Goal: Information Seeking & Learning: Learn about a topic

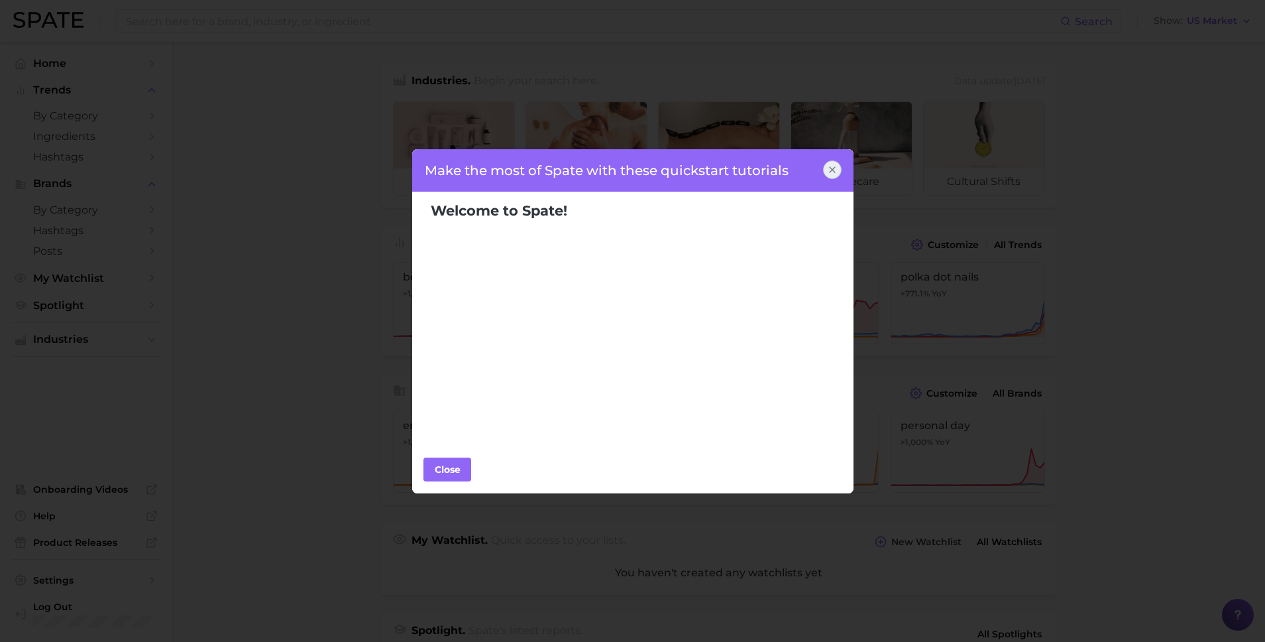
click at [818, 169] on div "Make the most of Spate with these quickstart tutorials" at bounding box center [633, 170] width 443 height 42
click at [840, 169] on div at bounding box center [832, 169] width 19 height 19
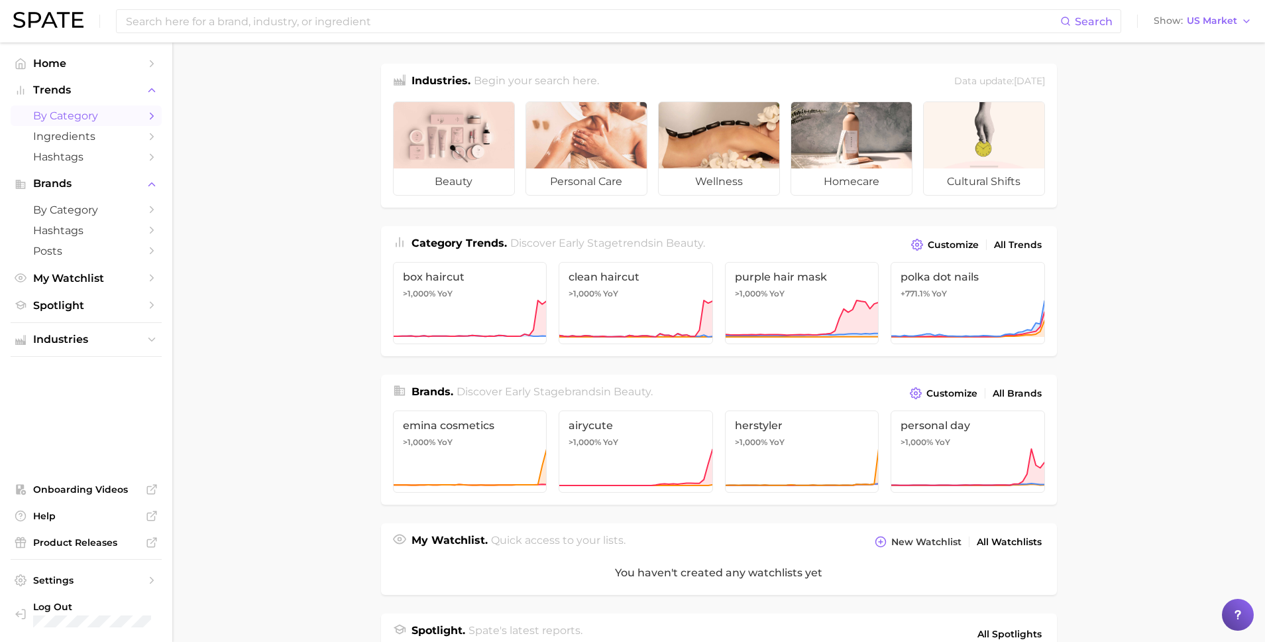
click at [123, 121] on span "by Category" at bounding box center [86, 115] width 106 height 13
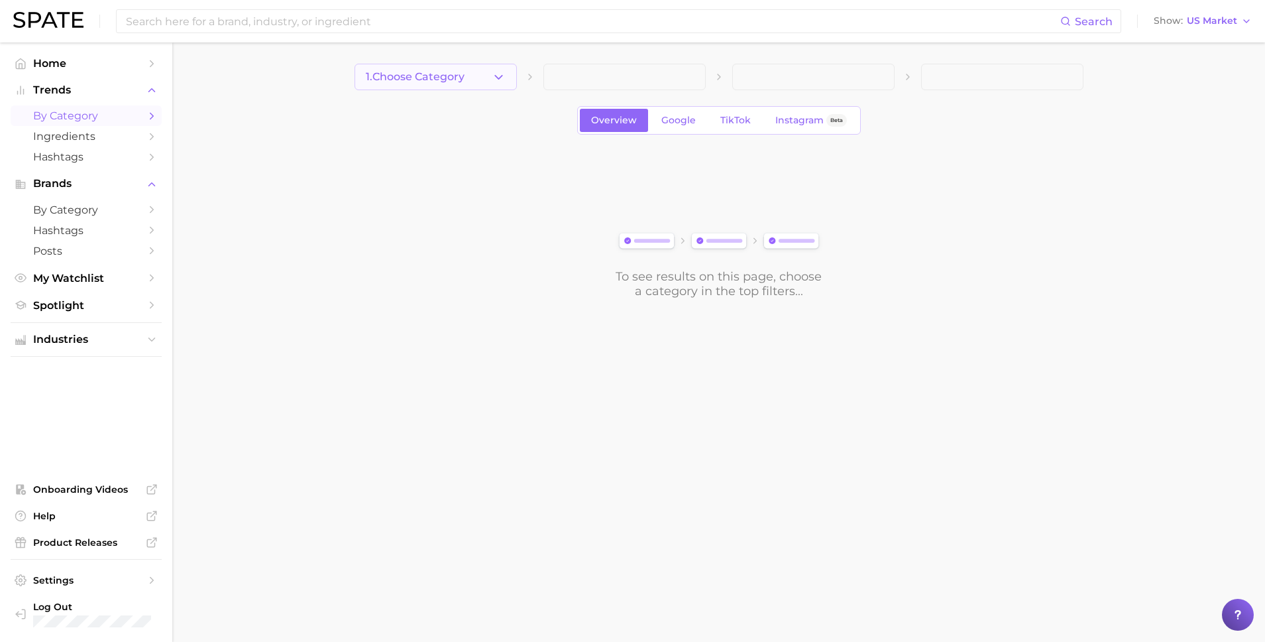
click at [442, 69] on button "1. Choose Category" at bounding box center [436, 77] width 162 height 27
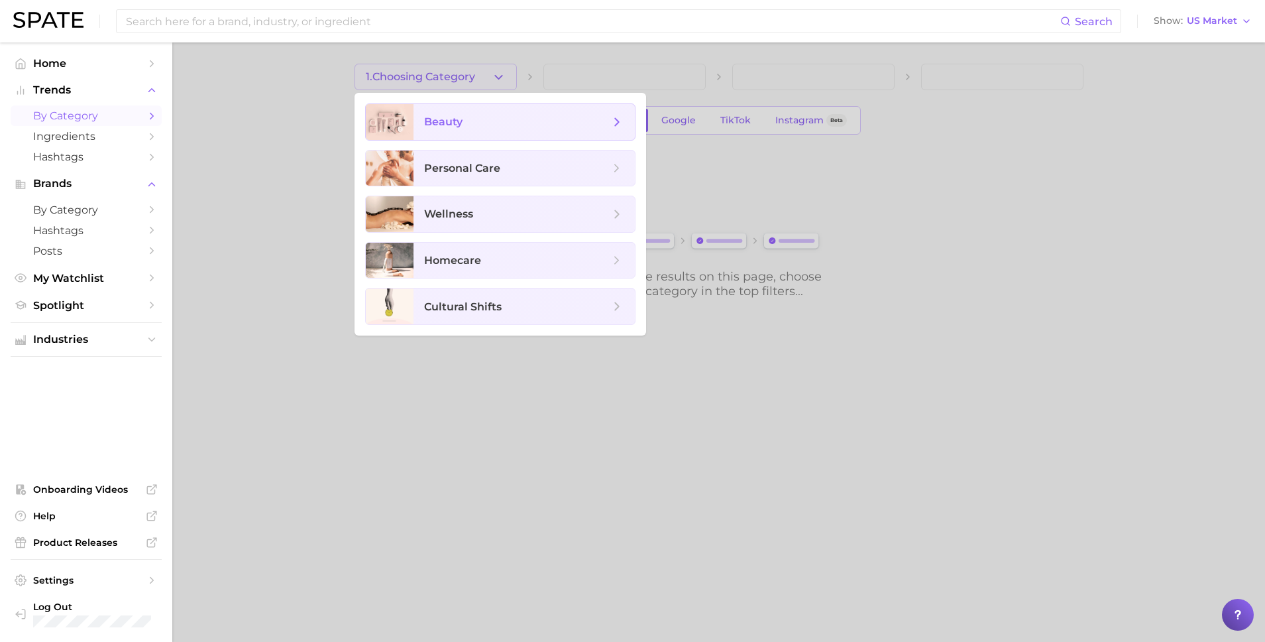
click at [491, 117] on span "beauty" at bounding box center [517, 122] width 186 height 15
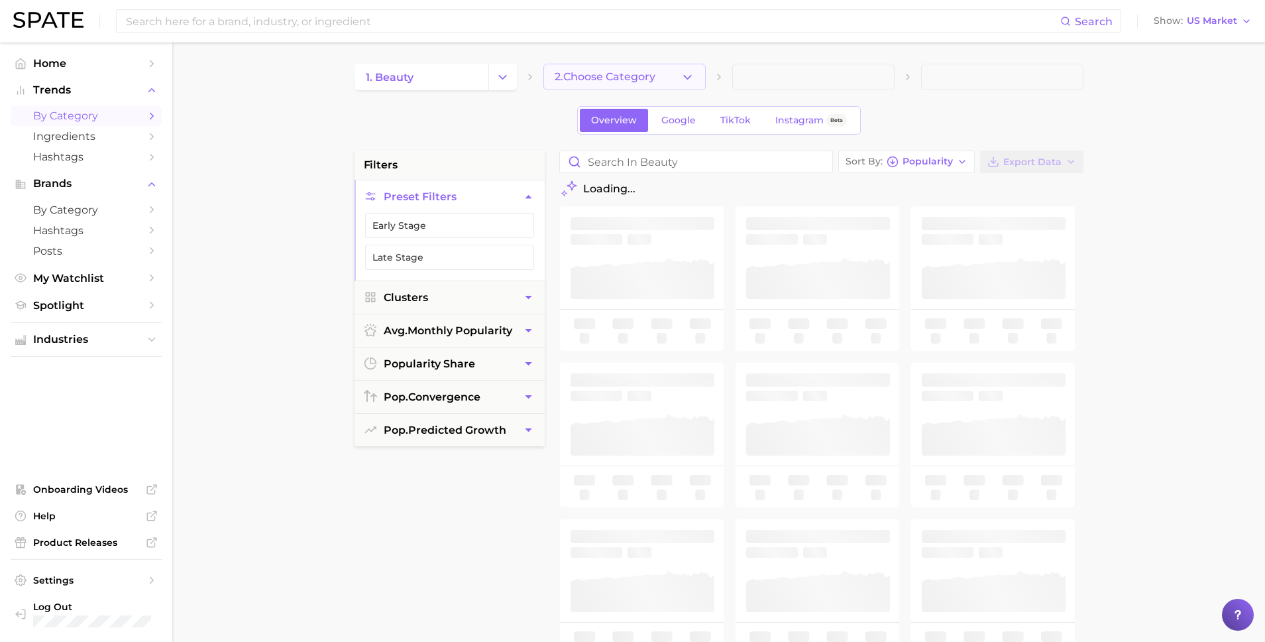
click at [628, 79] on span "2. Choose Category" at bounding box center [605, 77] width 101 height 12
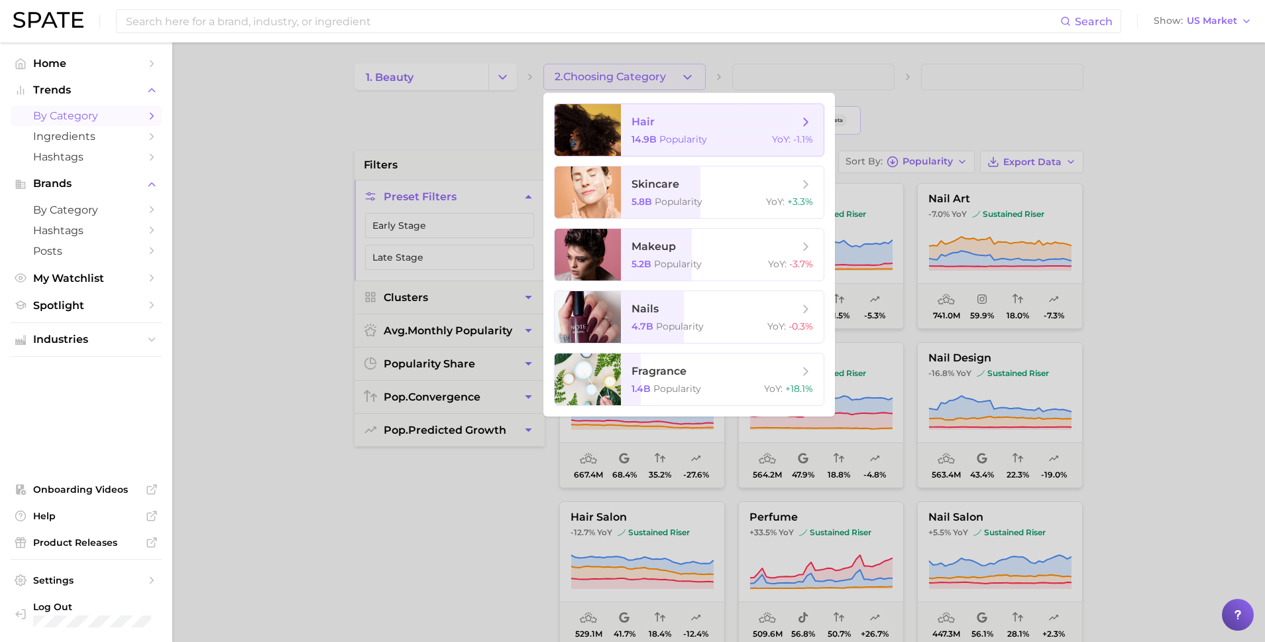
click at [743, 134] on div "14.9b Popularity YoY : -1.1%" at bounding box center [723, 139] width 182 height 12
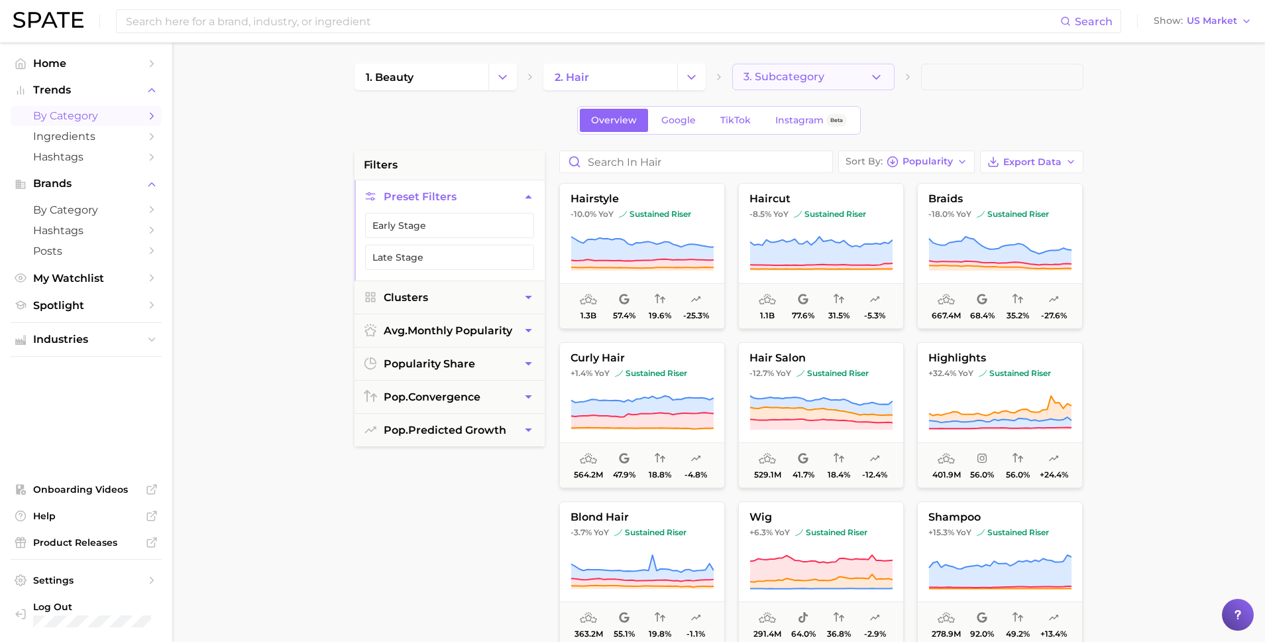
click at [796, 73] on span "3. Subcategory" at bounding box center [784, 77] width 81 height 12
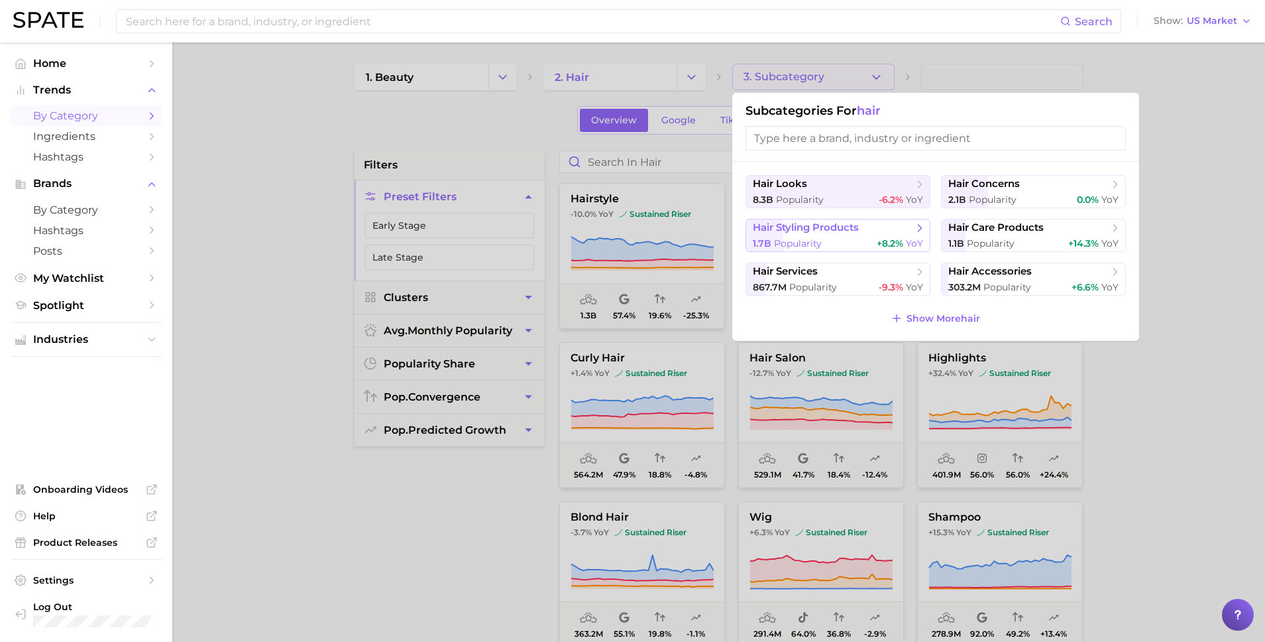
click at [829, 245] on div "1.7b Popularity +8.2% YoY" at bounding box center [838, 243] width 170 height 13
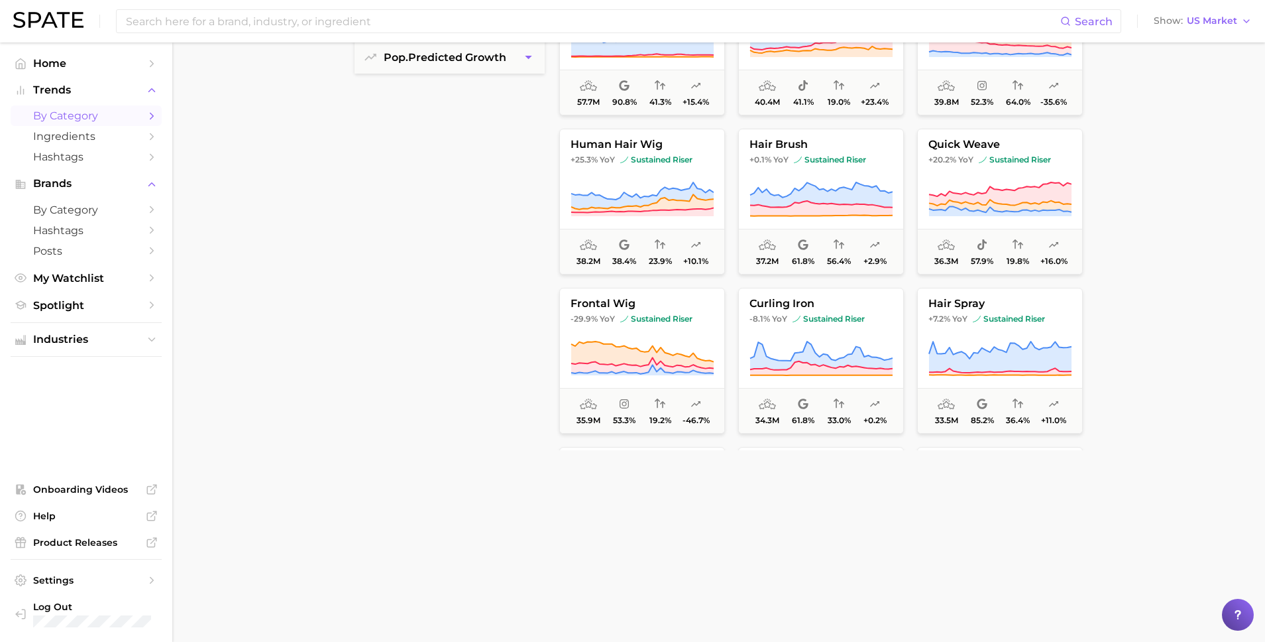
scroll to position [406, 0]
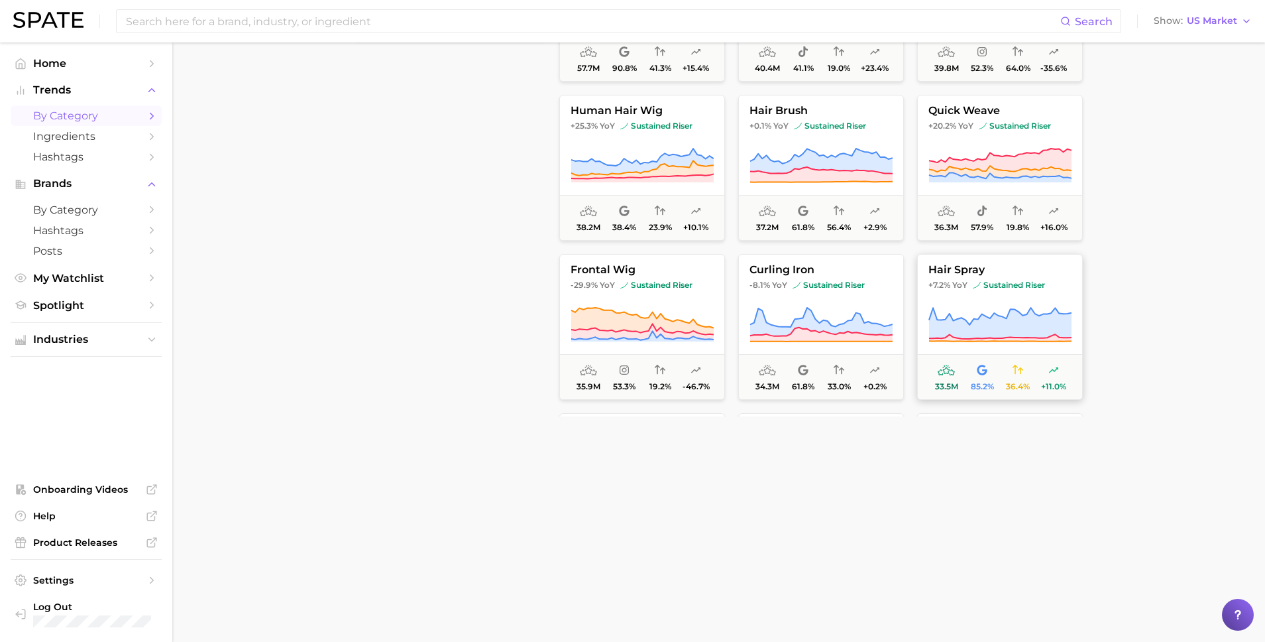
click at [966, 298] on button "hair spray +7.2% YoY sustained riser 33.5m 85.2% 36.4% +11.0%" at bounding box center [1000, 327] width 166 height 146
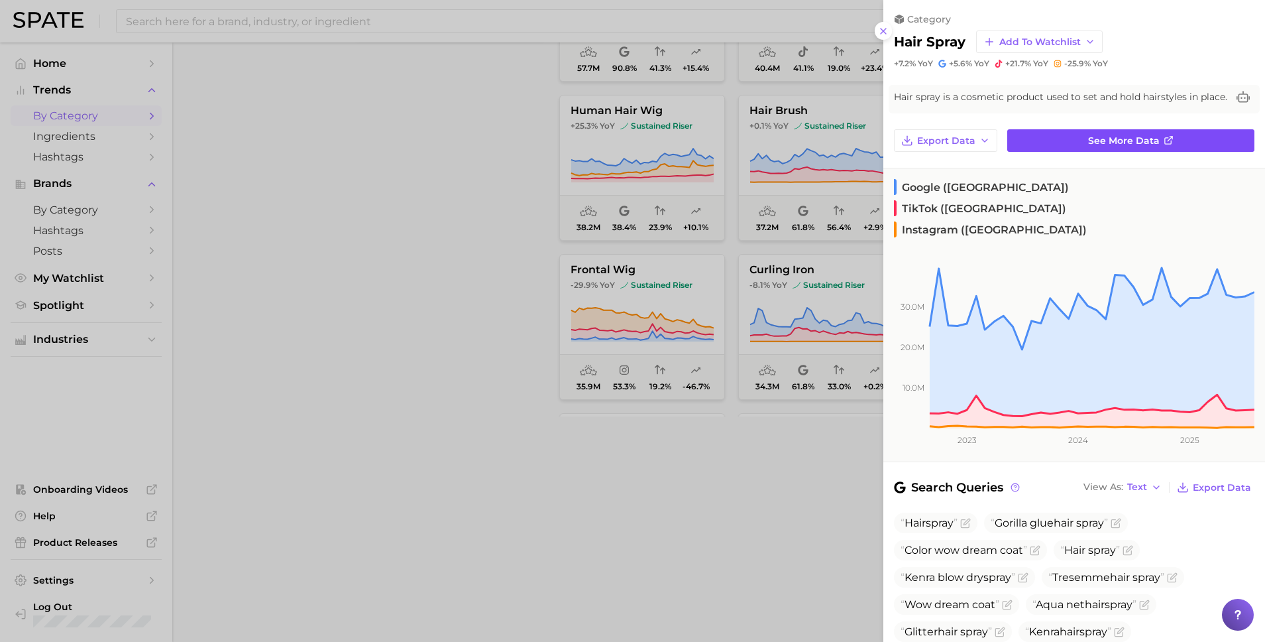
click at [1070, 139] on link "See more data" at bounding box center [1130, 140] width 247 height 23
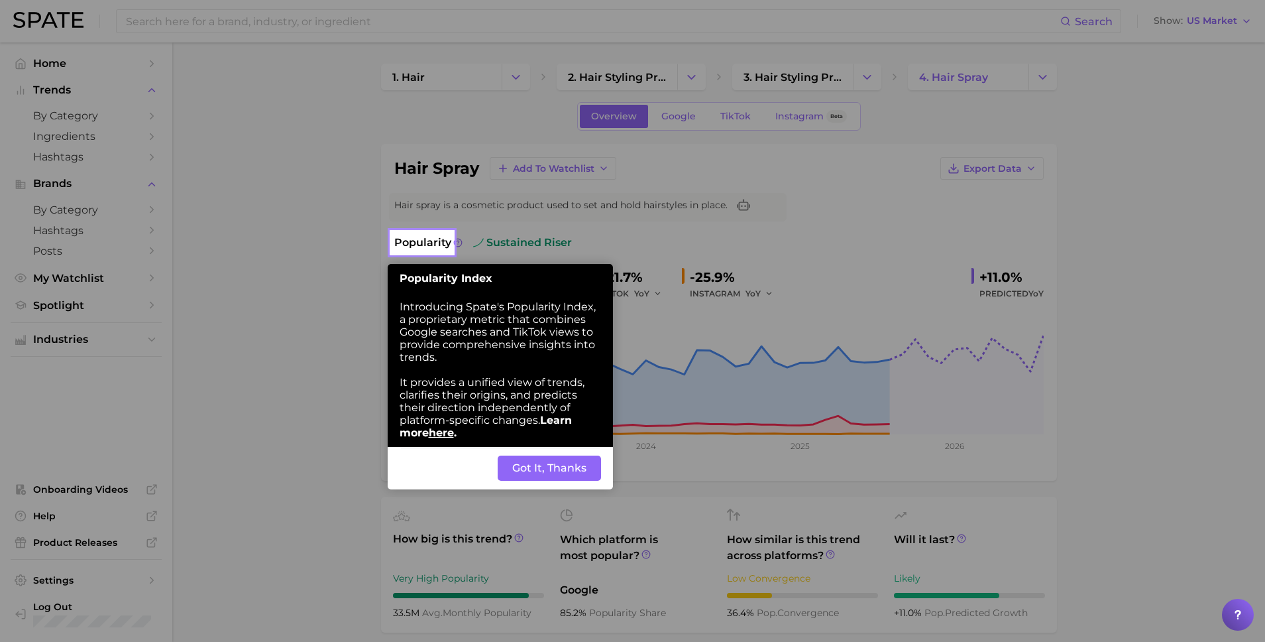
click at [519, 484] on div "Back Got It, Thanks" at bounding box center [500, 468] width 225 height 42
click at [543, 474] on button "Got It, Thanks" at bounding box center [549, 467] width 103 height 25
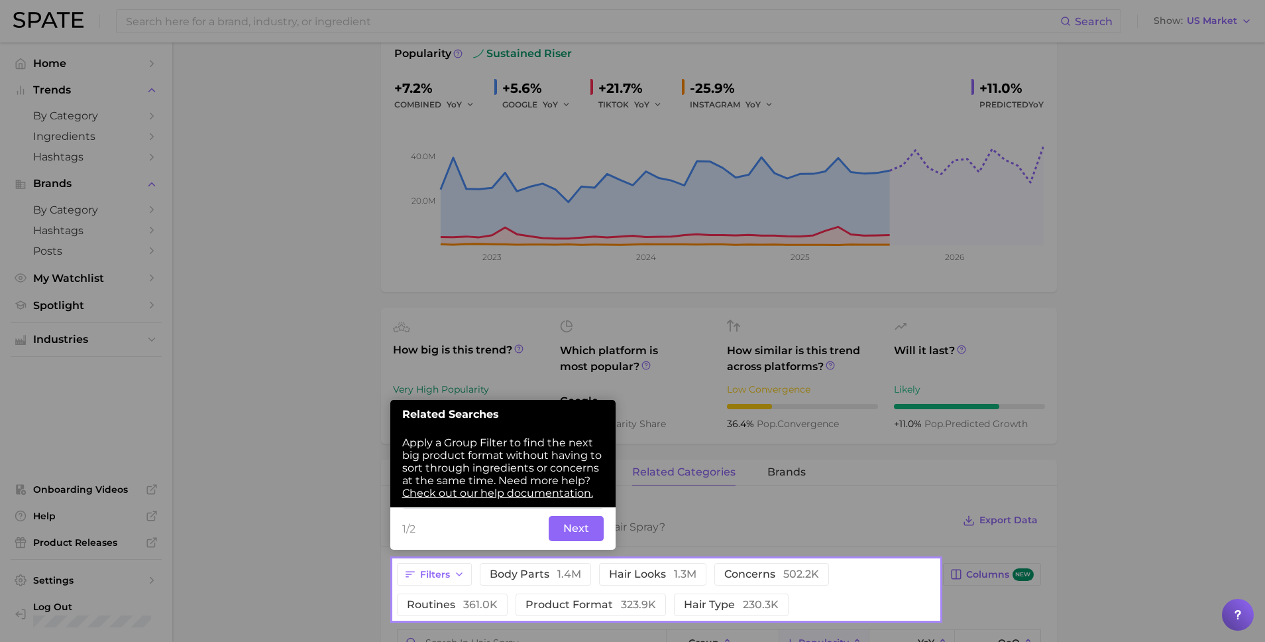
scroll to position [196, 0]
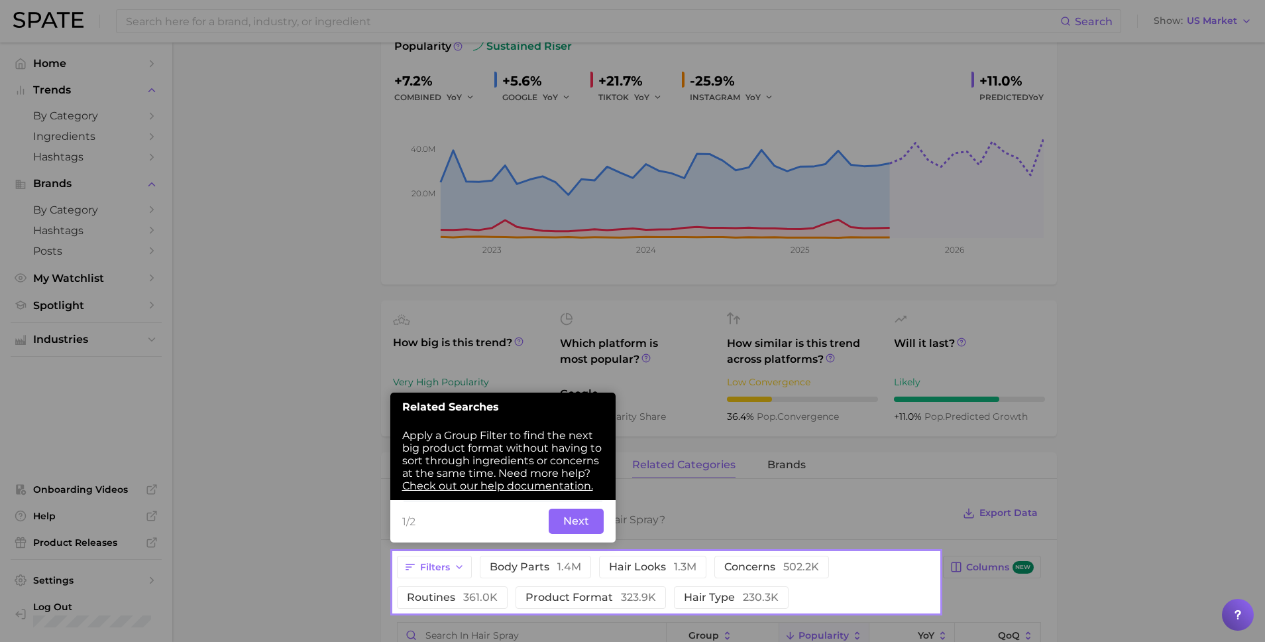
click at [576, 518] on button "Next" at bounding box center [576, 520] width 55 height 25
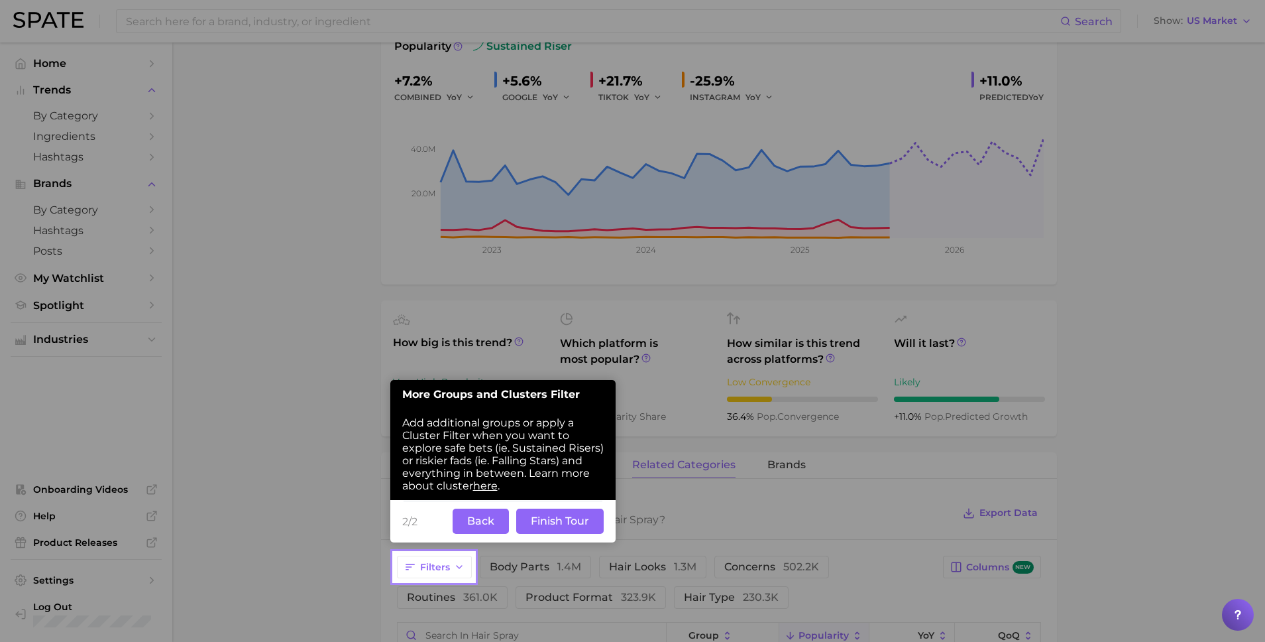
click at [571, 524] on button "Finish Tour" at bounding box center [559, 520] width 87 height 25
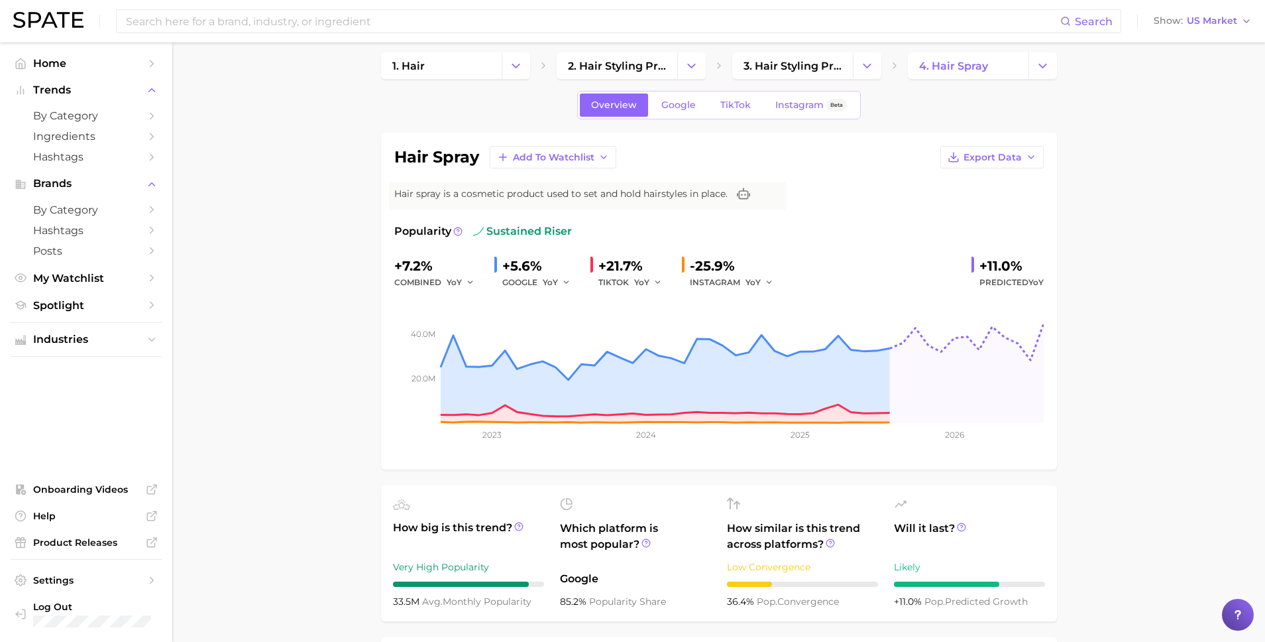
scroll to position [0, 0]
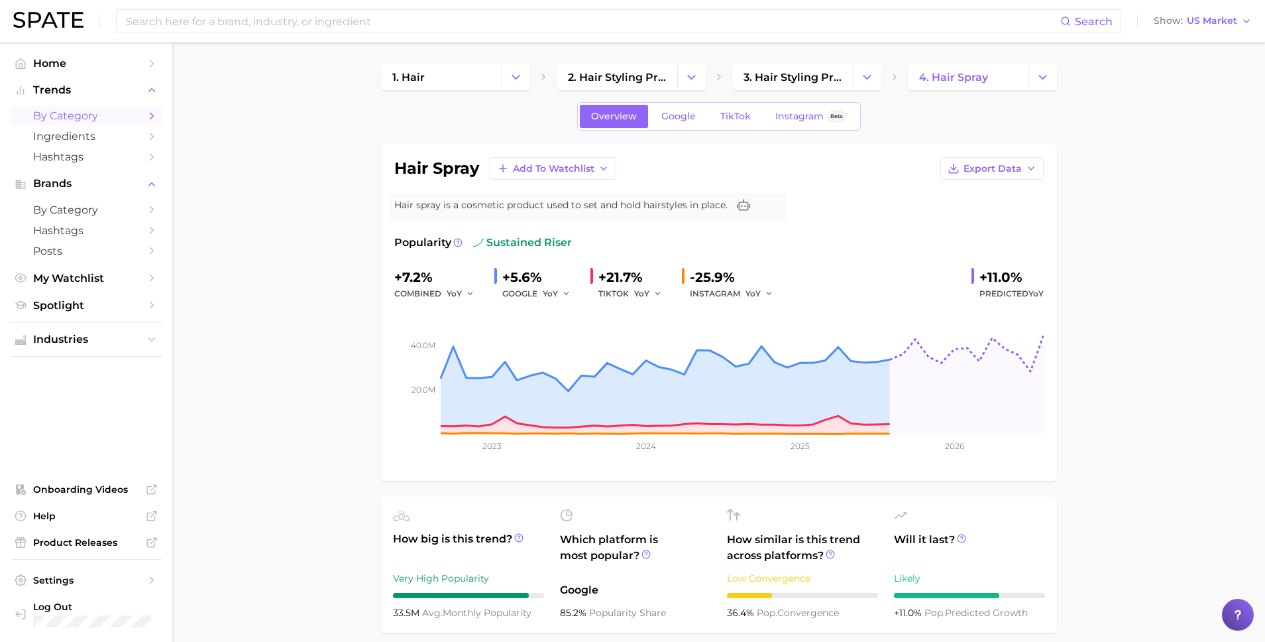
click at [119, 115] on span "by Category" at bounding box center [86, 115] width 106 height 13
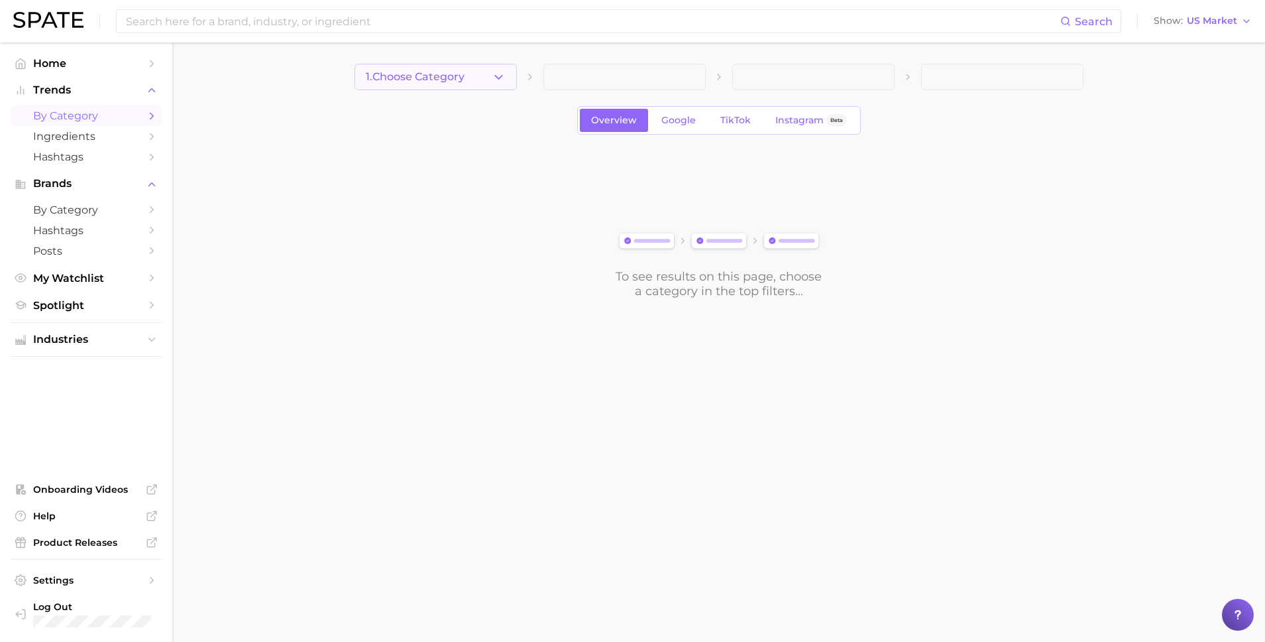
click at [464, 76] on span "1. Choose Category" at bounding box center [415, 77] width 99 height 12
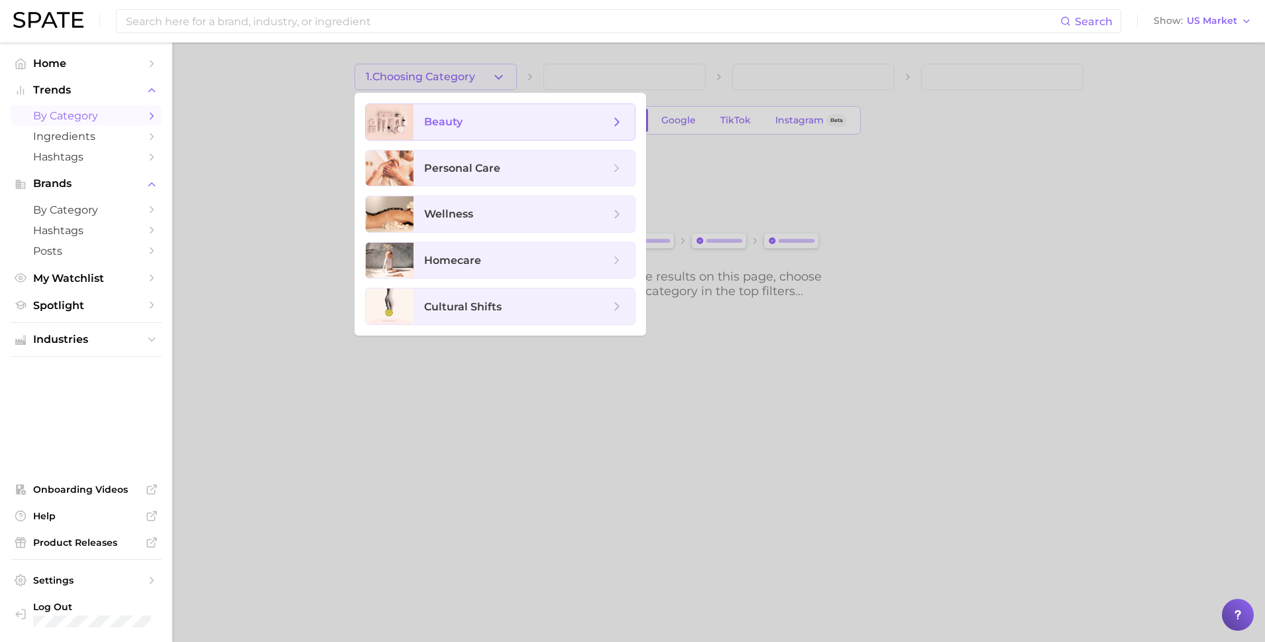
click at [466, 131] on span "beauty" at bounding box center [524, 122] width 221 height 36
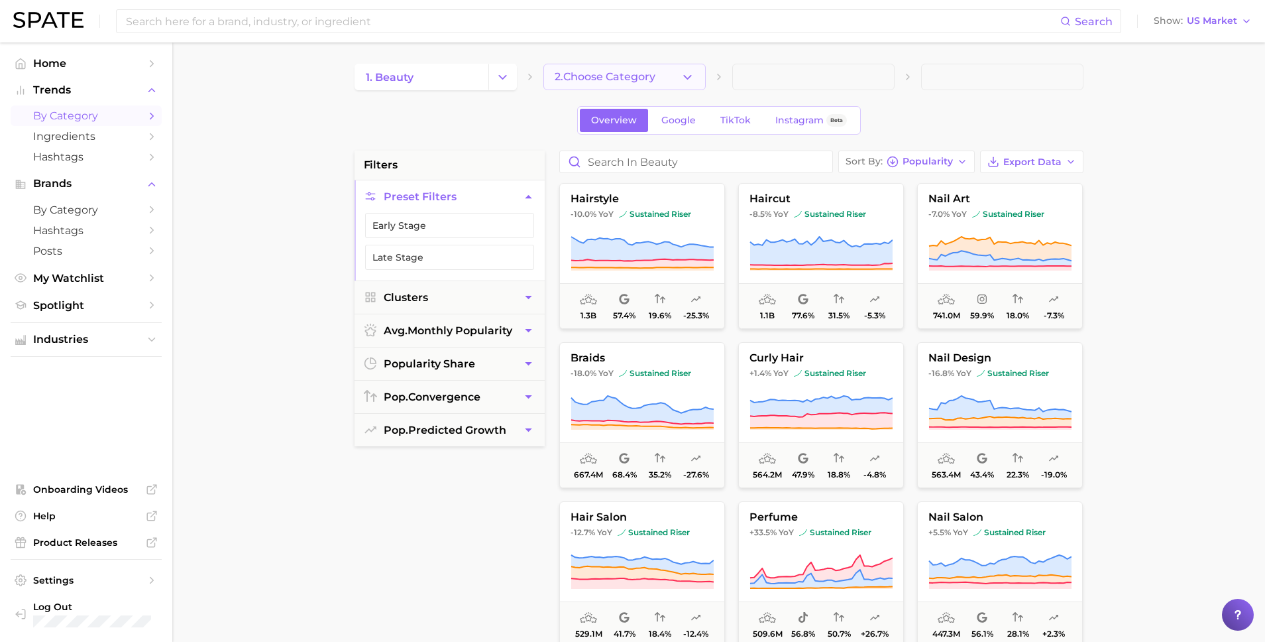
click at [648, 84] on button "2. Choose Category" at bounding box center [624, 77] width 162 height 27
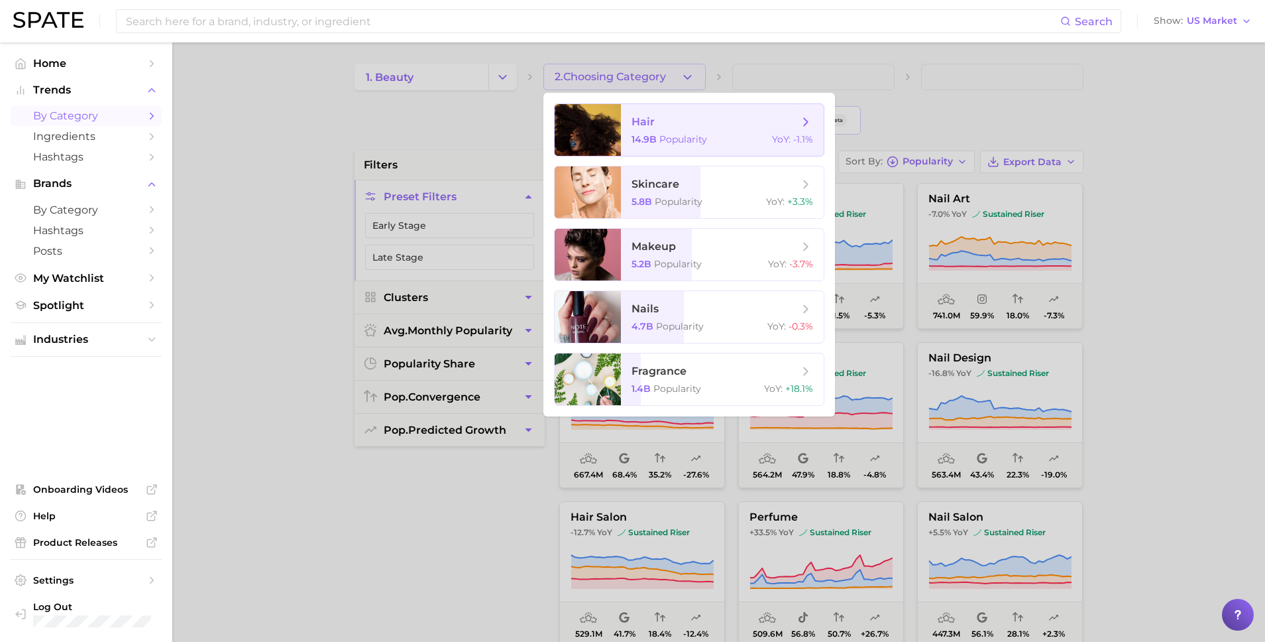
click at [730, 133] on div "14.9b Popularity YoY : -1.1%" at bounding box center [723, 139] width 182 height 12
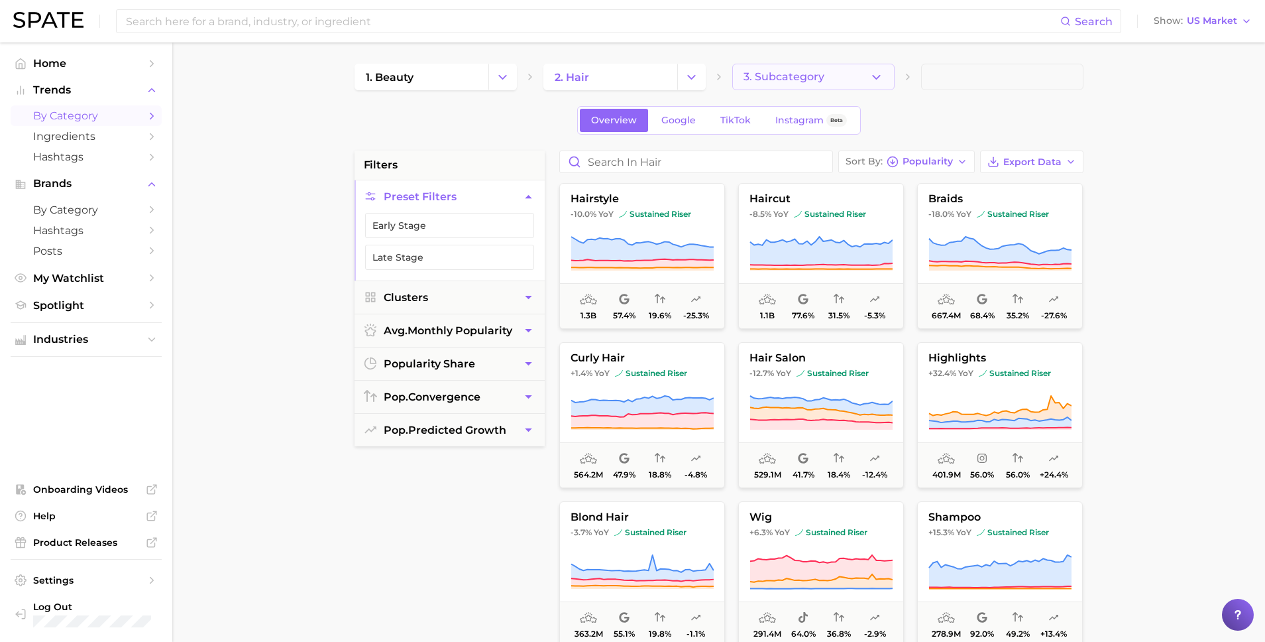
click at [834, 72] on button "3. Subcategory" at bounding box center [813, 77] width 162 height 27
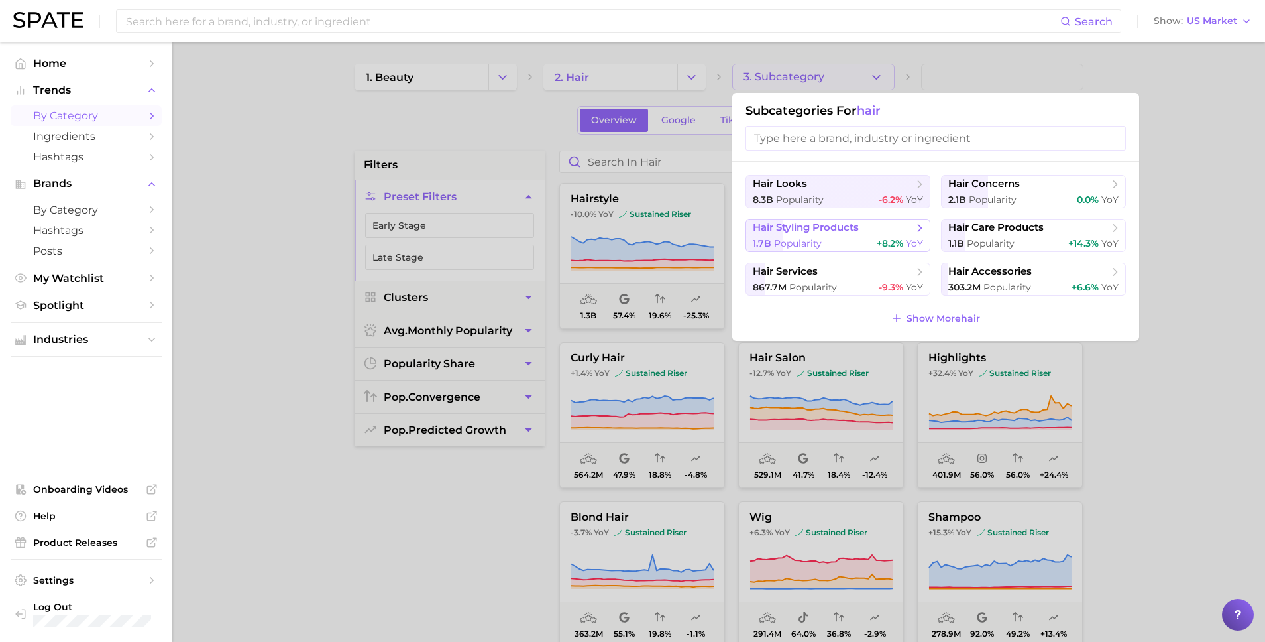
click at [840, 241] on div "1.7b Popularity +8.2% YoY" at bounding box center [838, 243] width 170 height 13
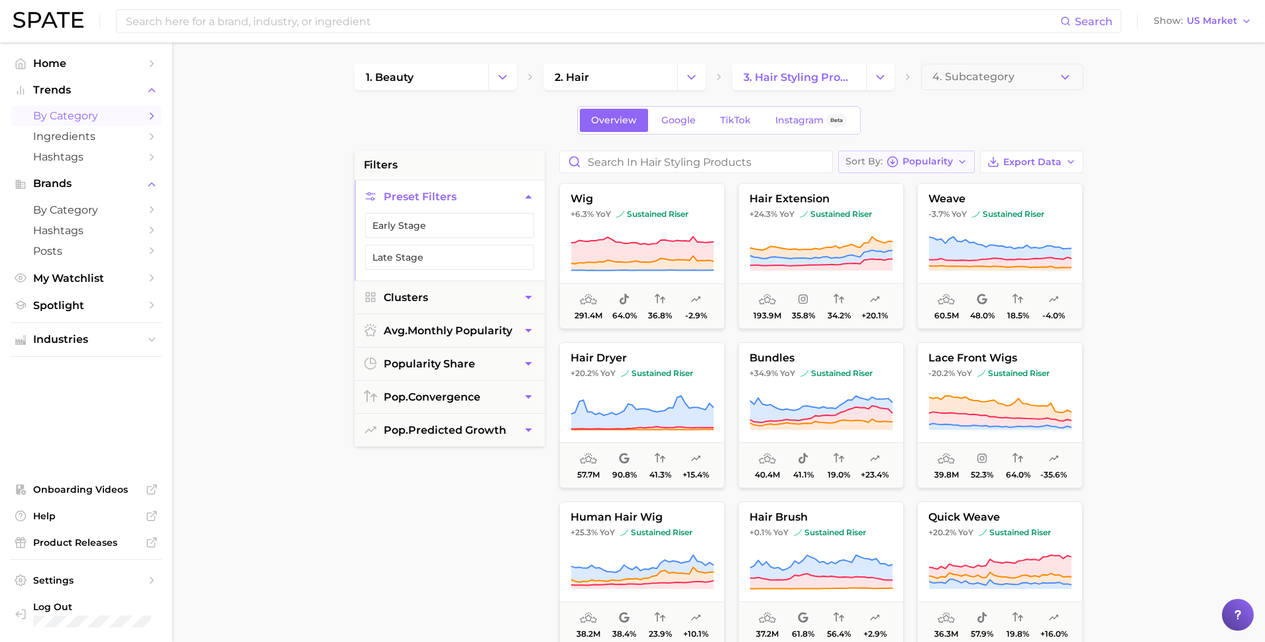
click at [971, 154] on button "Sort By Popularity" at bounding box center [906, 161] width 137 height 23
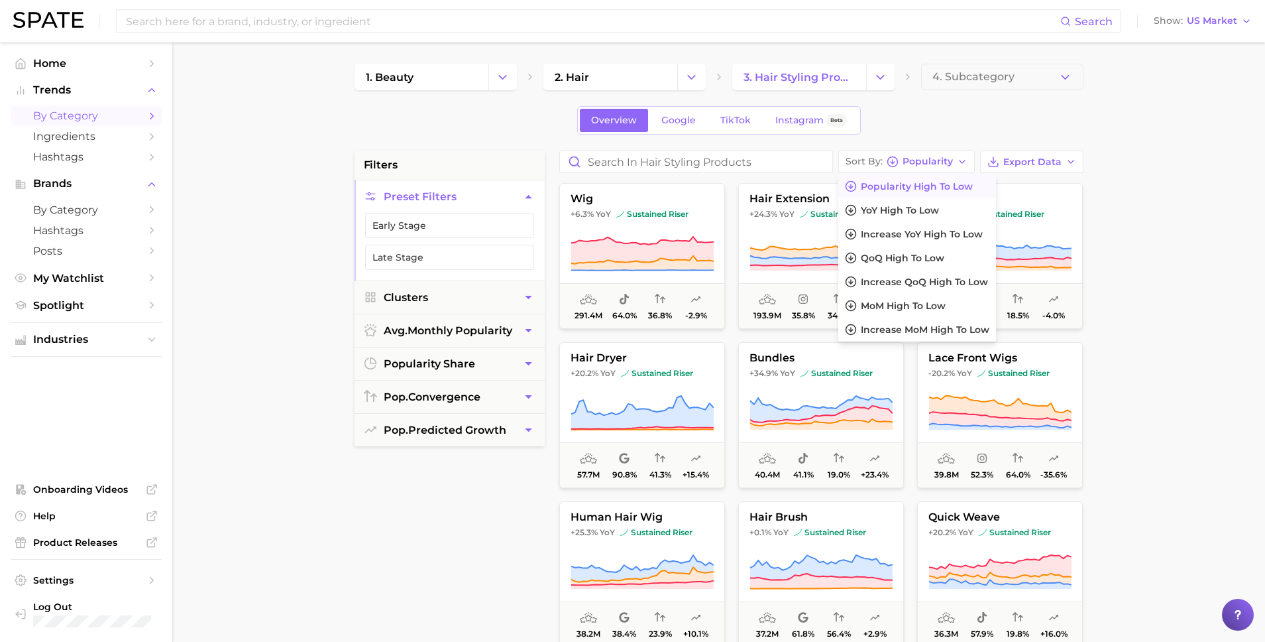
click at [962, 127] on div "Overview Google TikTok Instagram Beta" at bounding box center [719, 120] width 729 height 28
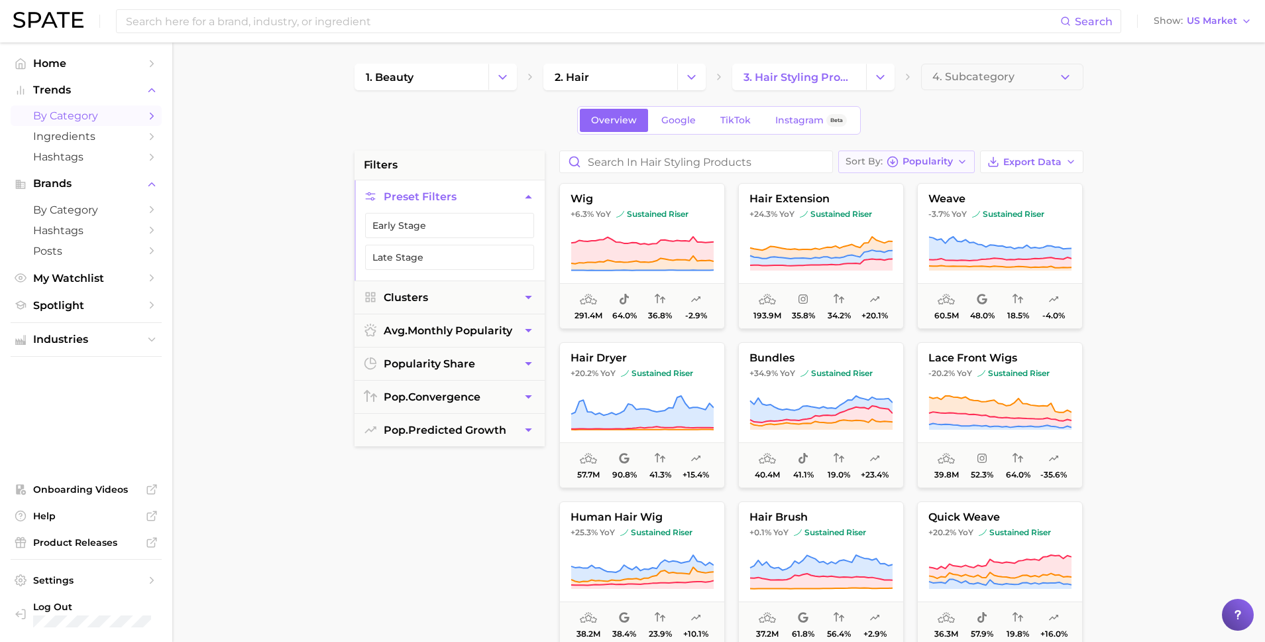
click at [945, 162] on span "Popularity" at bounding box center [928, 161] width 50 height 7
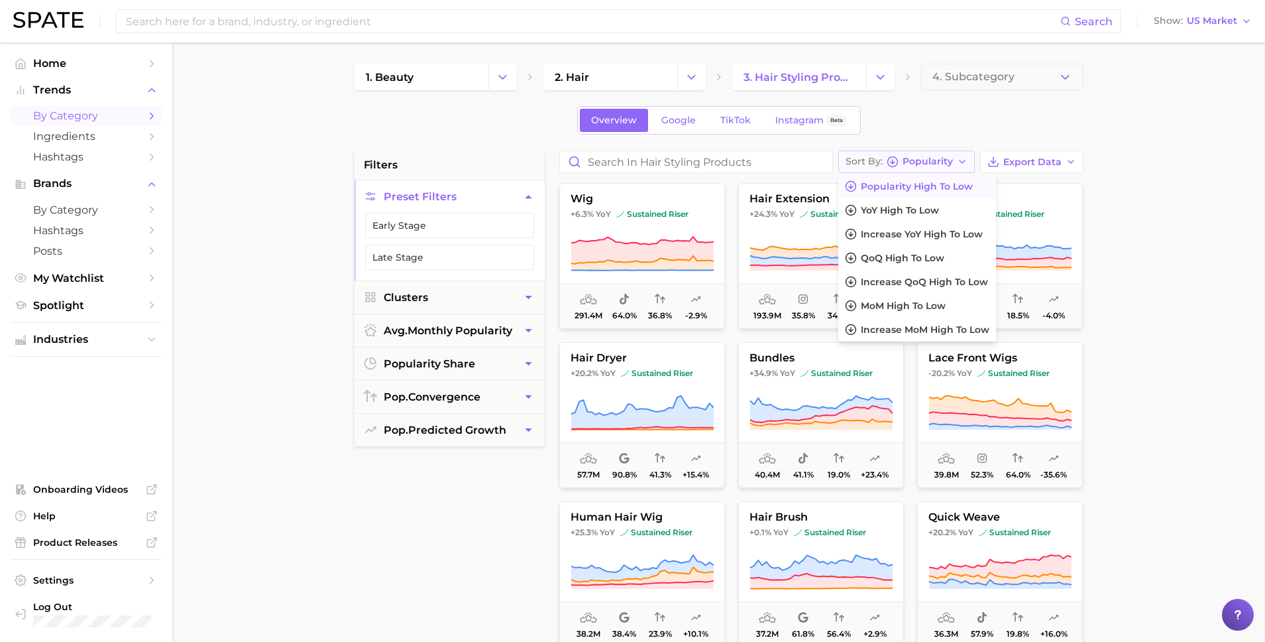
click at [946, 158] on span "Popularity" at bounding box center [928, 161] width 50 height 7
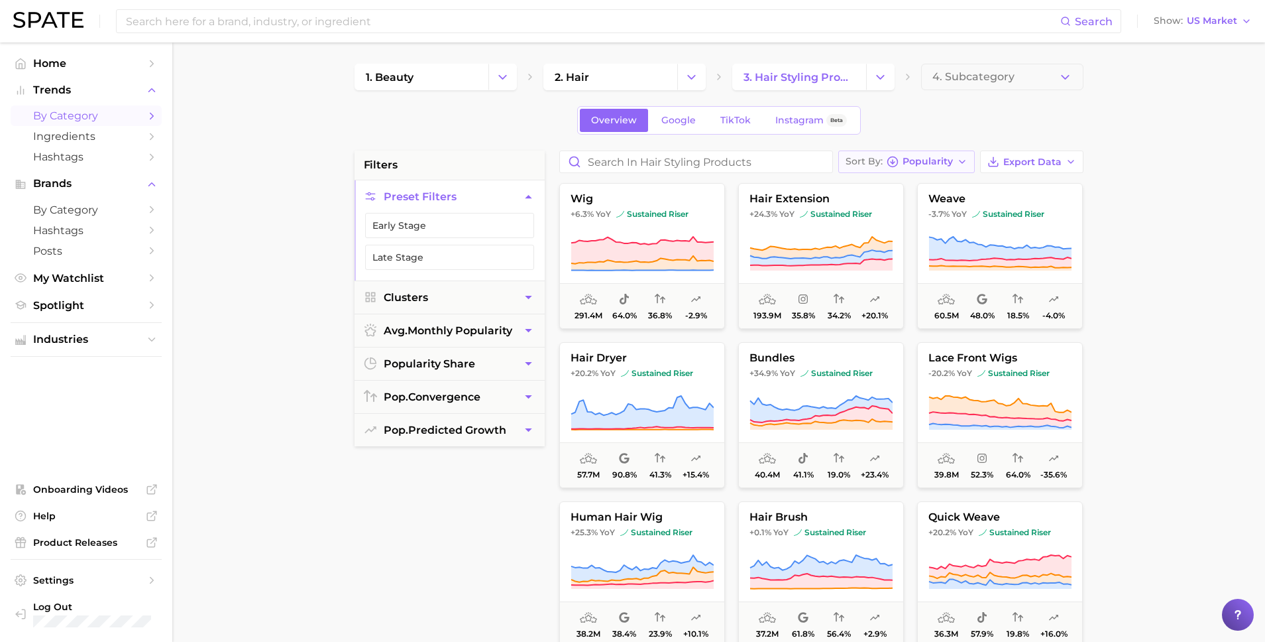
click at [948, 170] on button "Sort By Popularity" at bounding box center [906, 161] width 137 height 23
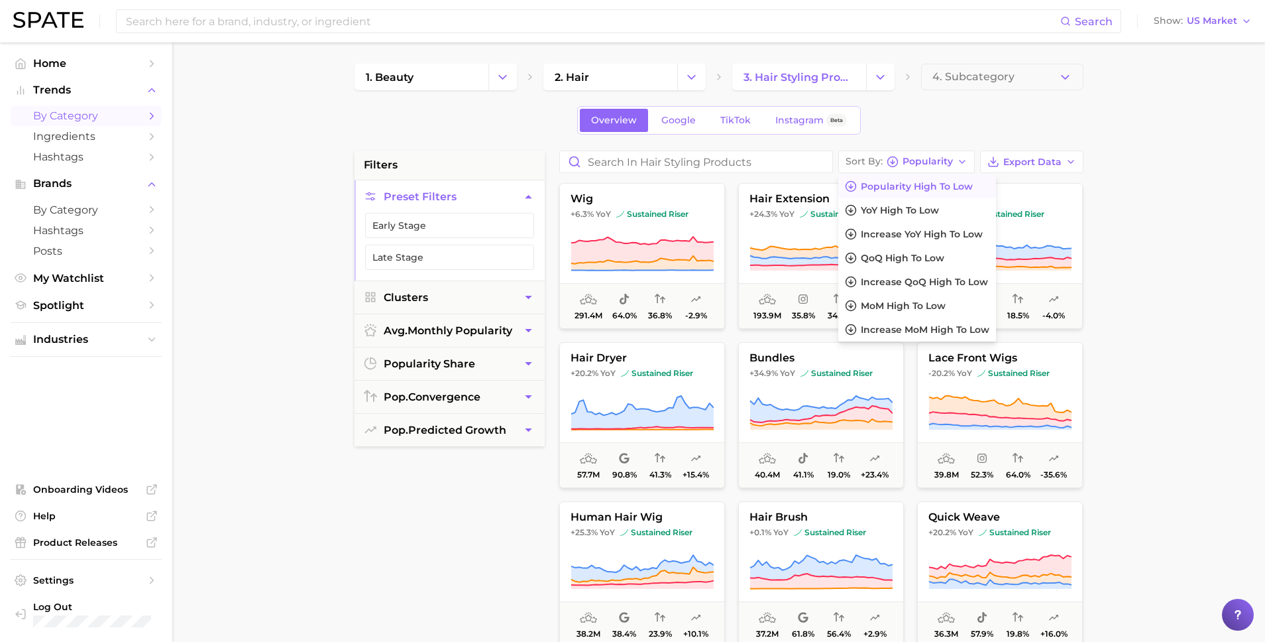
click at [946, 183] on span "Popularity high to low" at bounding box center [917, 186] width 112 height 11
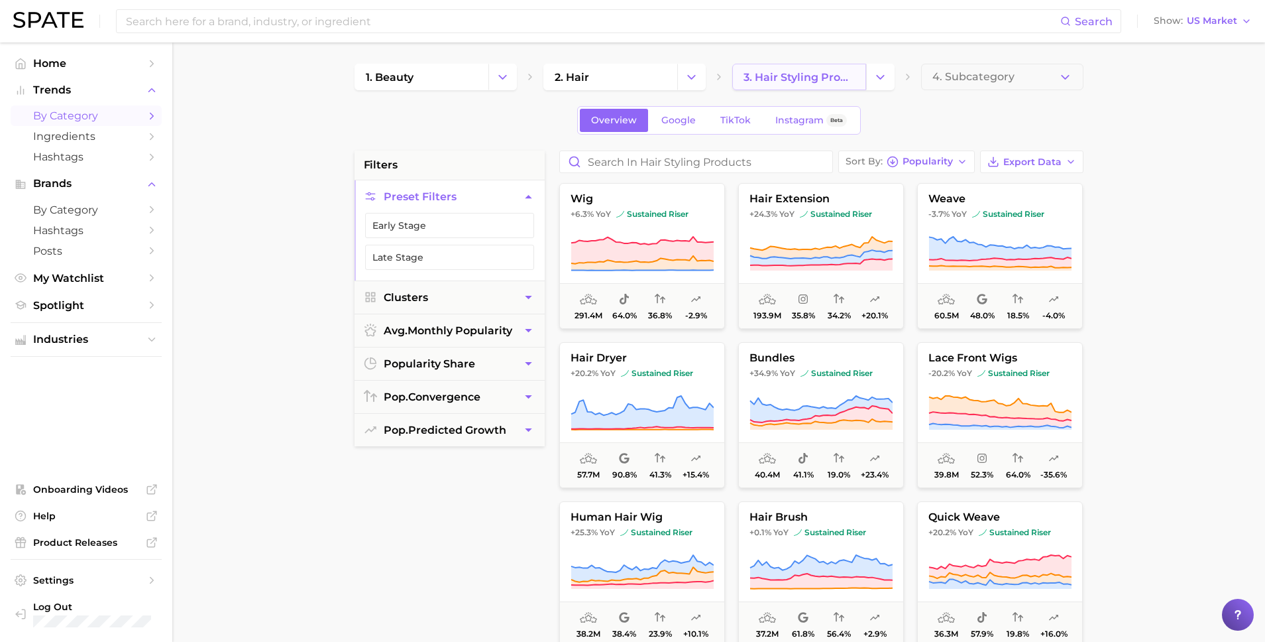
click at [848, 78] on span "3. hair styling products" at bounding box center [799, 77] width 111 height 13
click at [881, 78] on polyline "Change Category" at bounding box center [880, 76] width 7 height 3
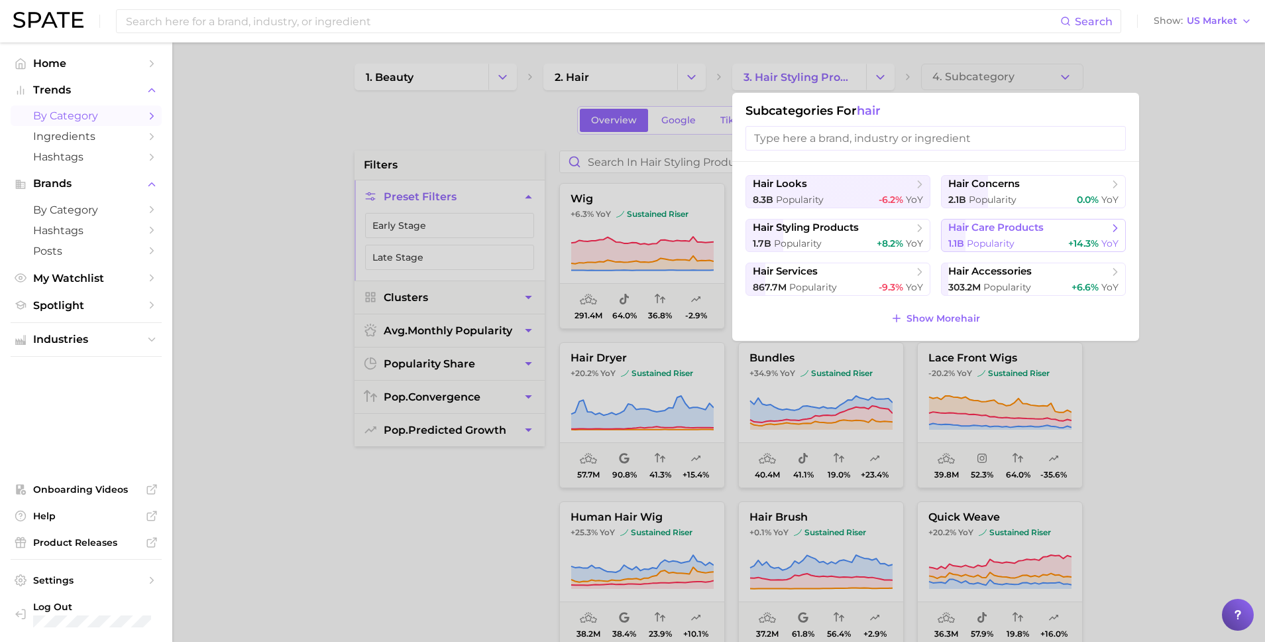
click at [1039, 238] on div "1.1b Popularity +14.3% YoY" at bounding box center [1033, 243] width 170 height 13
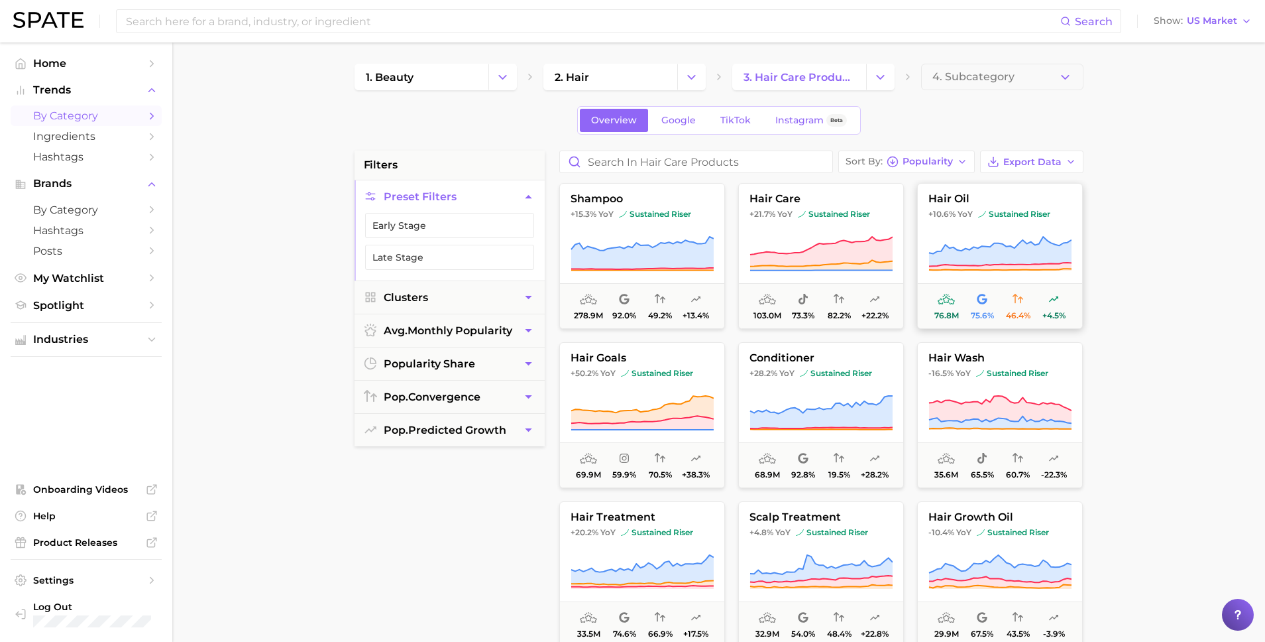
click at [997, 274] on button "hair oil +10.6% YoY sustained riser 76.8m 75.6% 46.4% +4.5%" at bounding box center [1000, 256] width 166 height 146
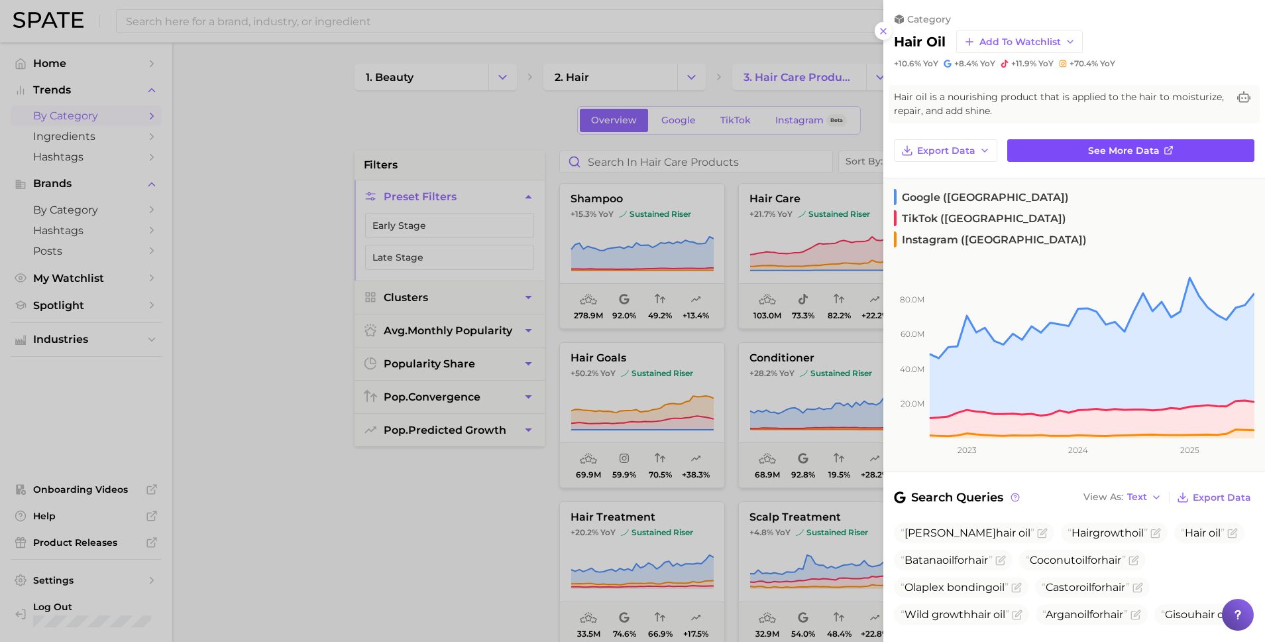
click at [1106, 160] on link "See more data" at bounding box center [1130, 150] width 247 height 23
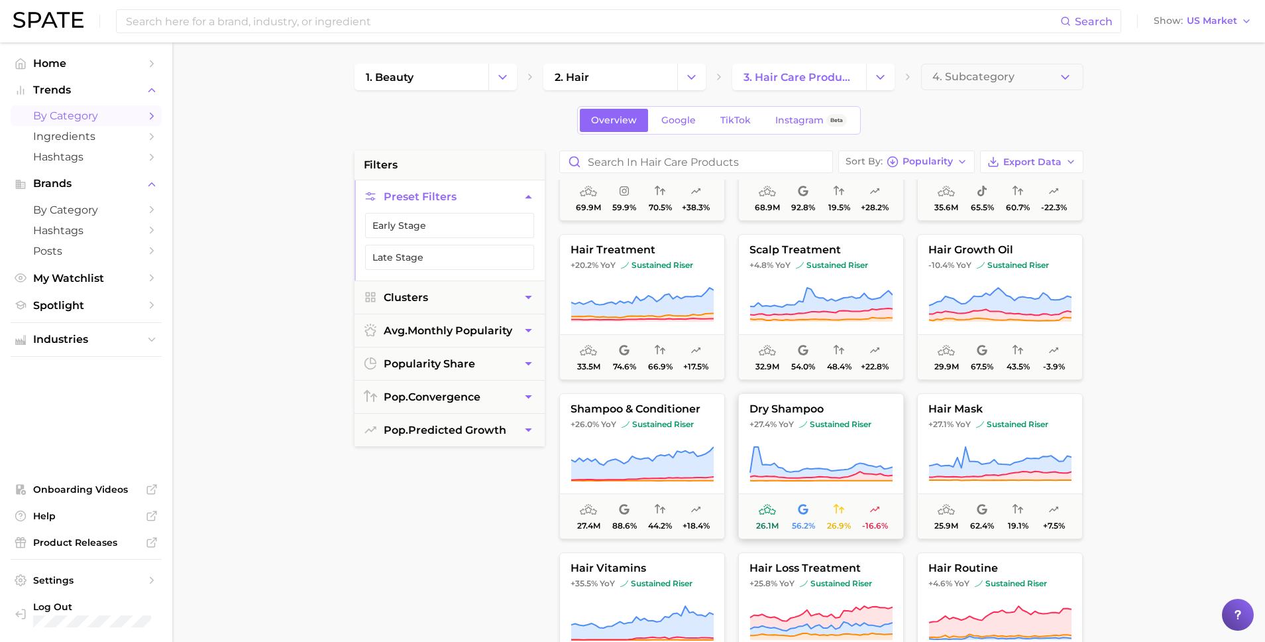
scroll to position [268, 0]
click at [800, 445] on icon at bounding box center [821, 463] width 143 height 37
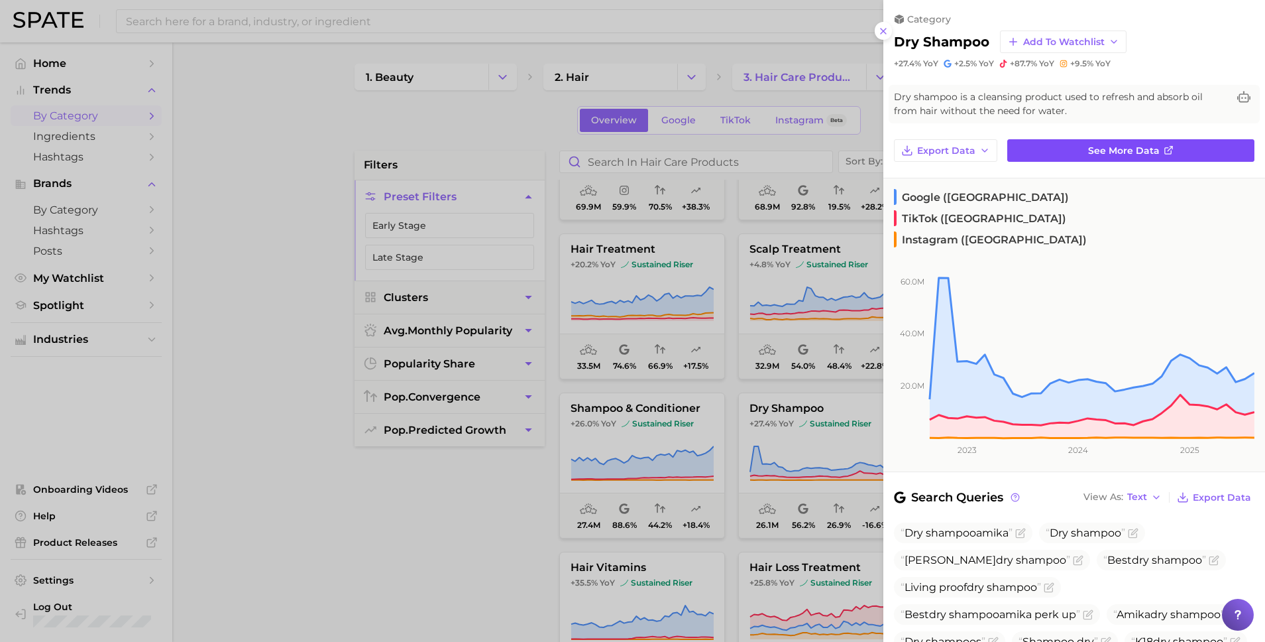
click at [1113, 155] on span "See more data" at bounding box center [1124, 150] width 72 height 11
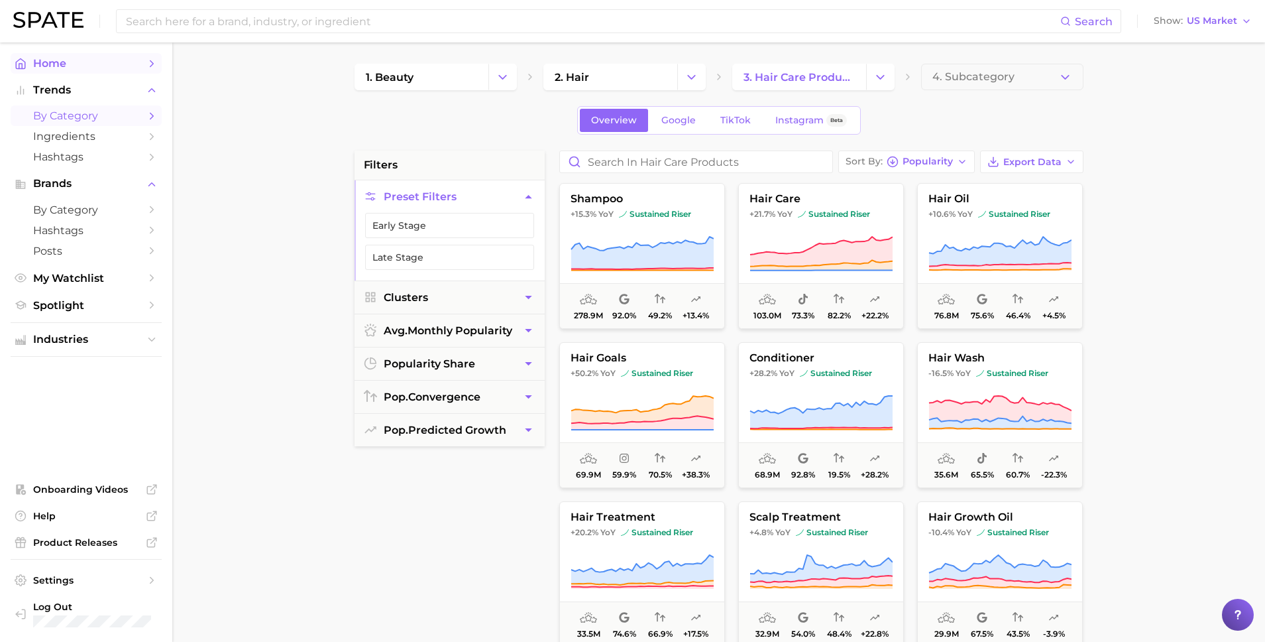
click at [92, 72] on link "Home" at bounding box center [86, 63] width 151 height 21
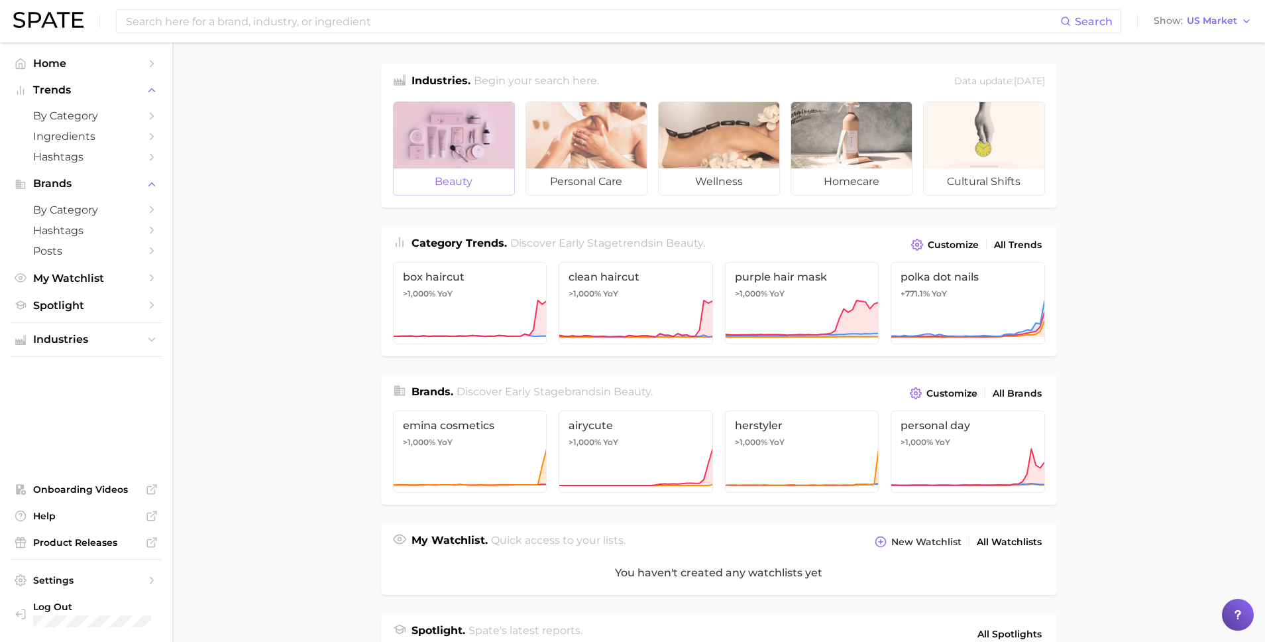
click at [460, 177] on span "beauty" at bounding box center [454, 181] width 121 height 27
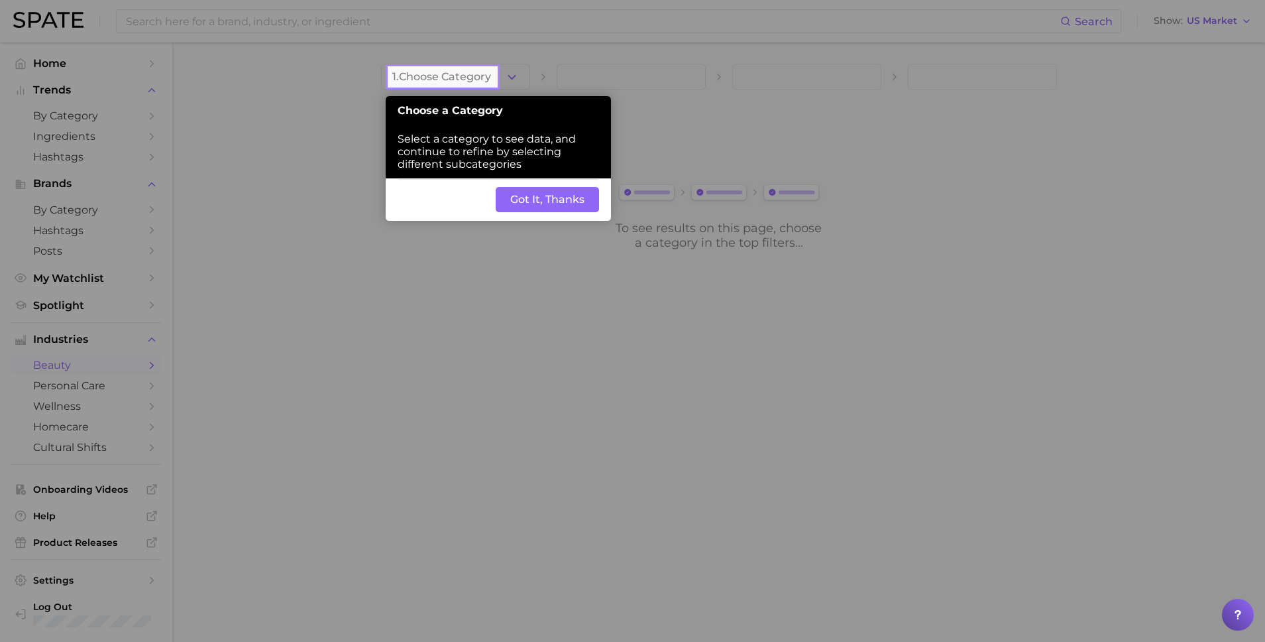
click at [526, 190] on button "Got It, Thanks" at bounding box center [547, 199] width 103 height 25
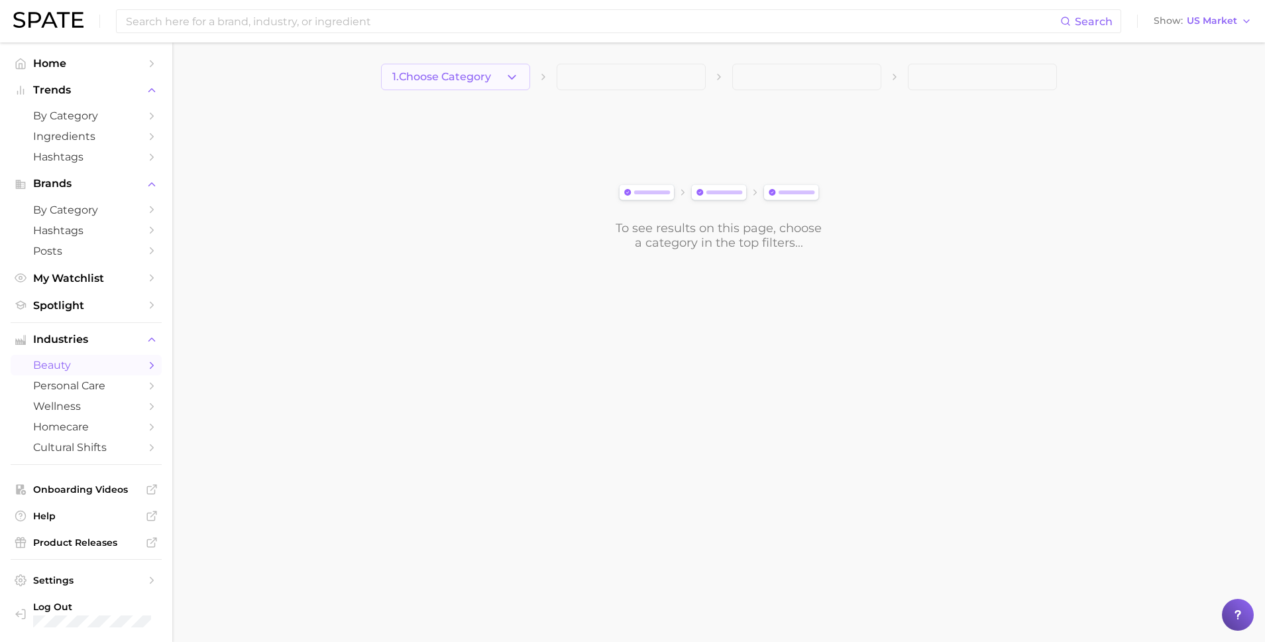
click at [512, 70] on icon "button" at bounding box center [512, 77] width 14 height 14
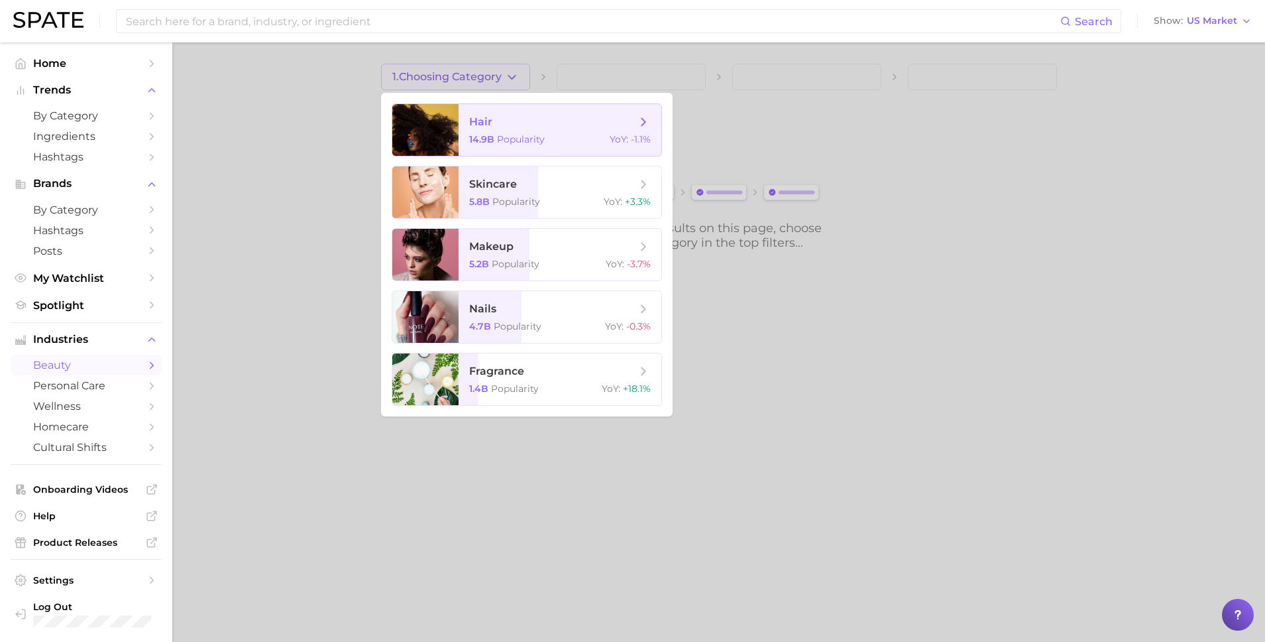
click at [576, 135] on div "14.9b Popularity YoY : -1.1%" at bounding box center [560, 139] width 182 height 12
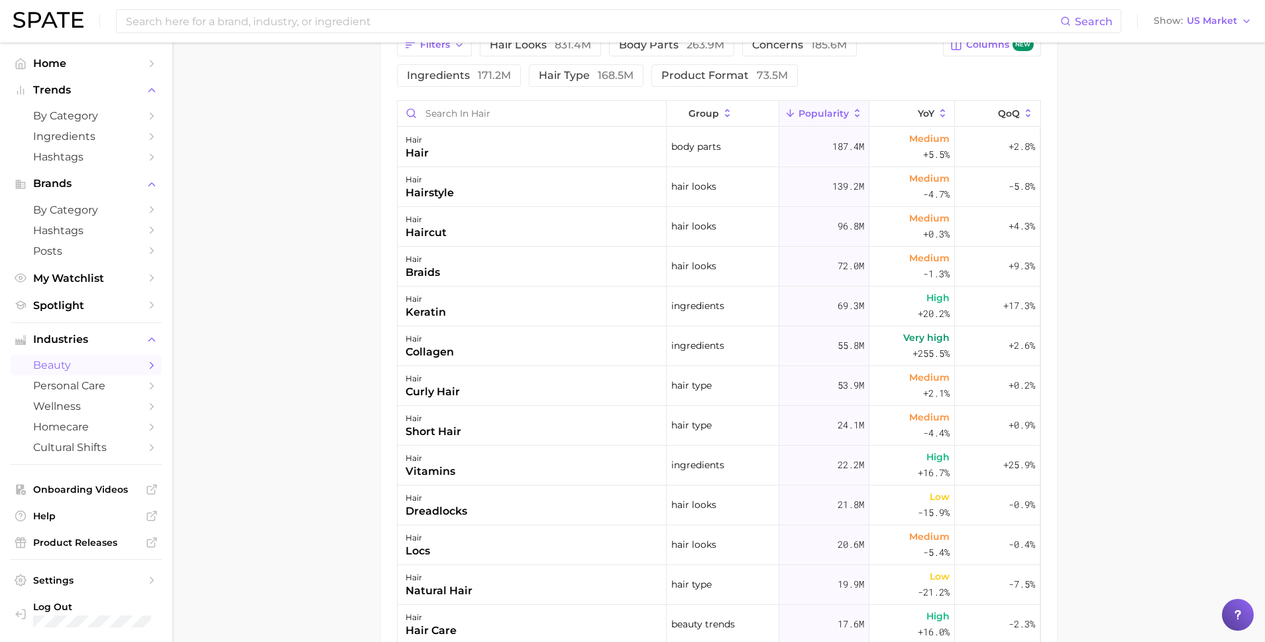
scroll to position [626, 0]
click at [513, 458] on div "hair vitamins" at bounding box center [532, 463] width 269 height 40
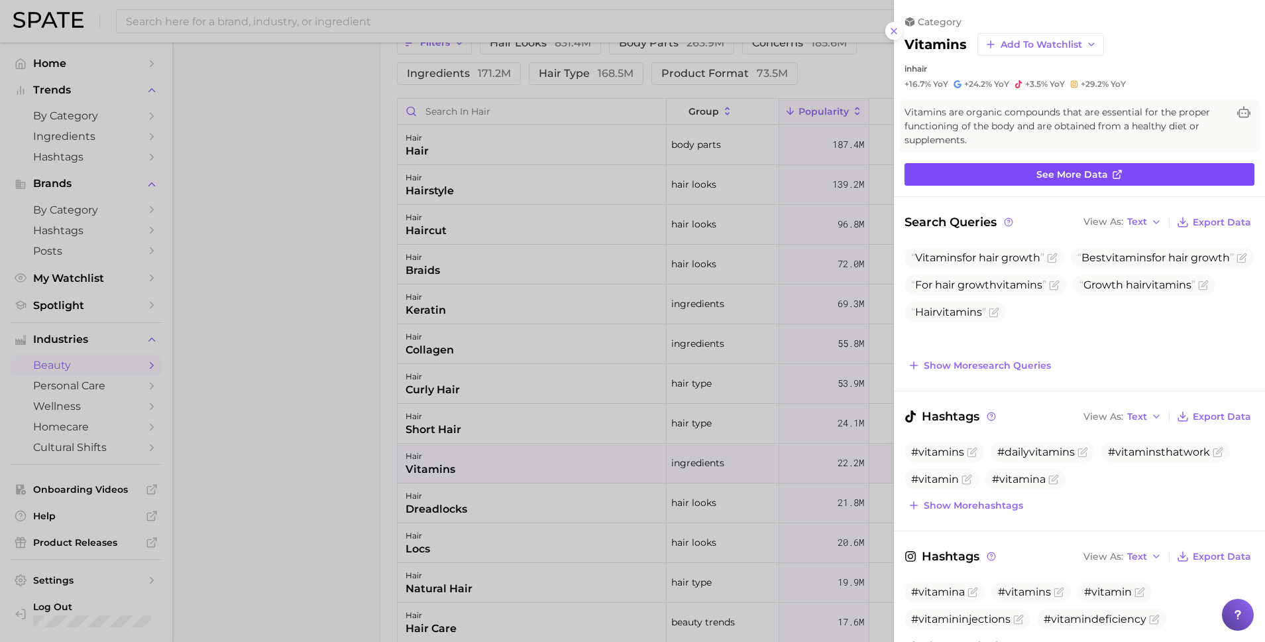
click at [1069, 178] on span "See more data" at bounding box center [1073, 174] width 72 height 11
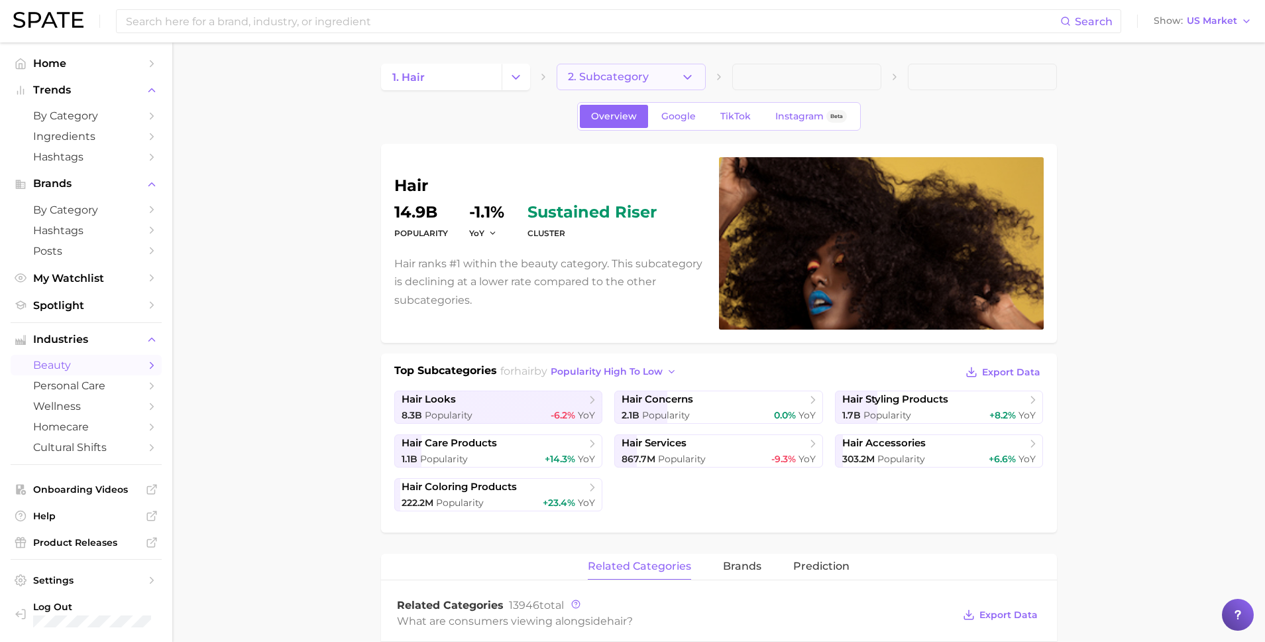
click at [604, 82] on span "2. Subcategory" at bounding box center [608, 77] width 81 height 12
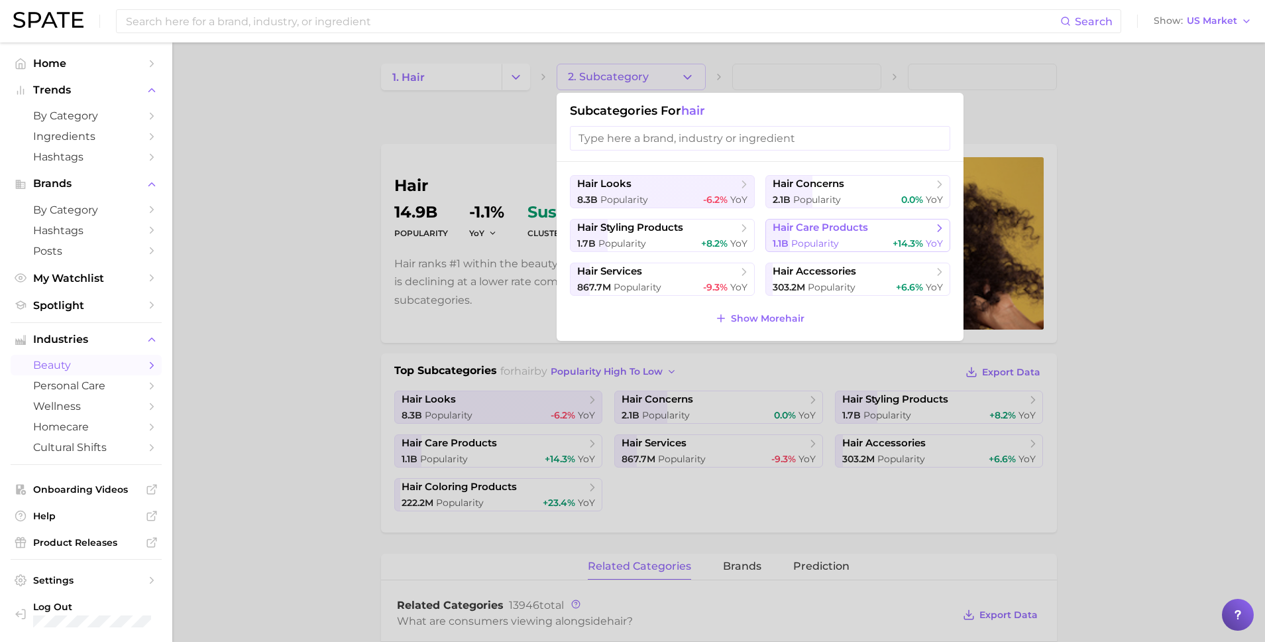
click at [858, 245] on div "1.1b Popularity +14.3% YoY" at bounding box center [858, 243] width 170 height 13
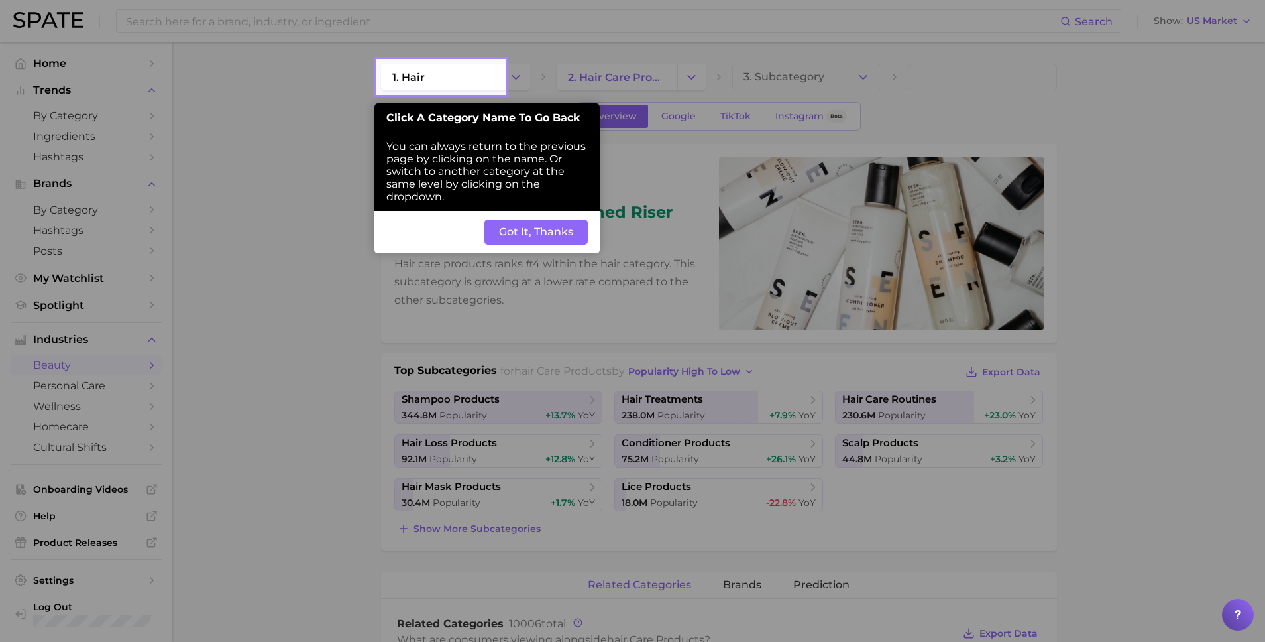
click at [559, 235] on button "Got It, Thanks" at bounding box center [535, 231] width 103 height 25
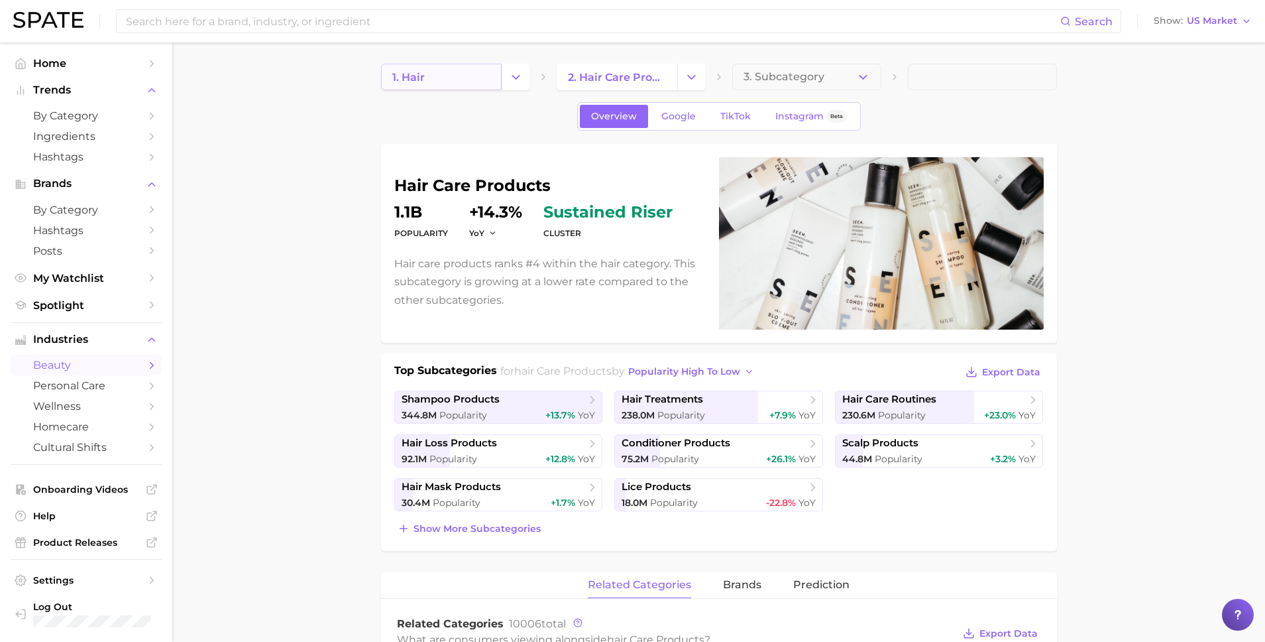
click at [434, 70] on link "1. hair" at bounding box center [441, 77] width 121 height 27
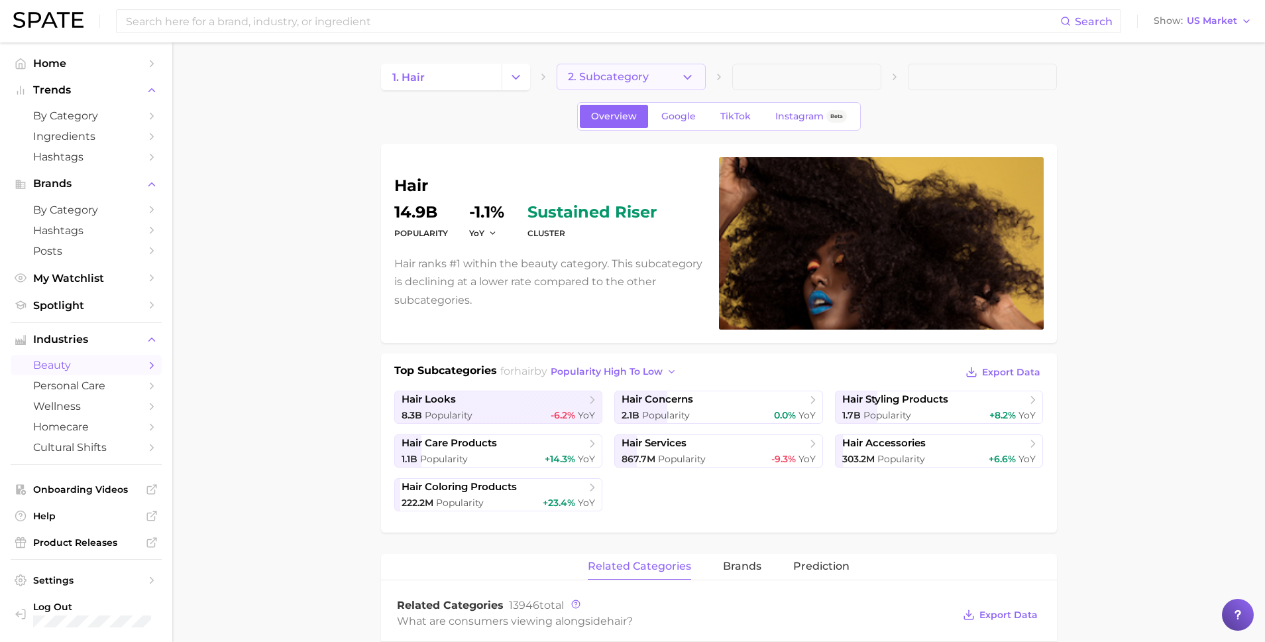
click at [614, 75] on span "2. Subcategory" at bounding box center [608, 77] width 81 height 12
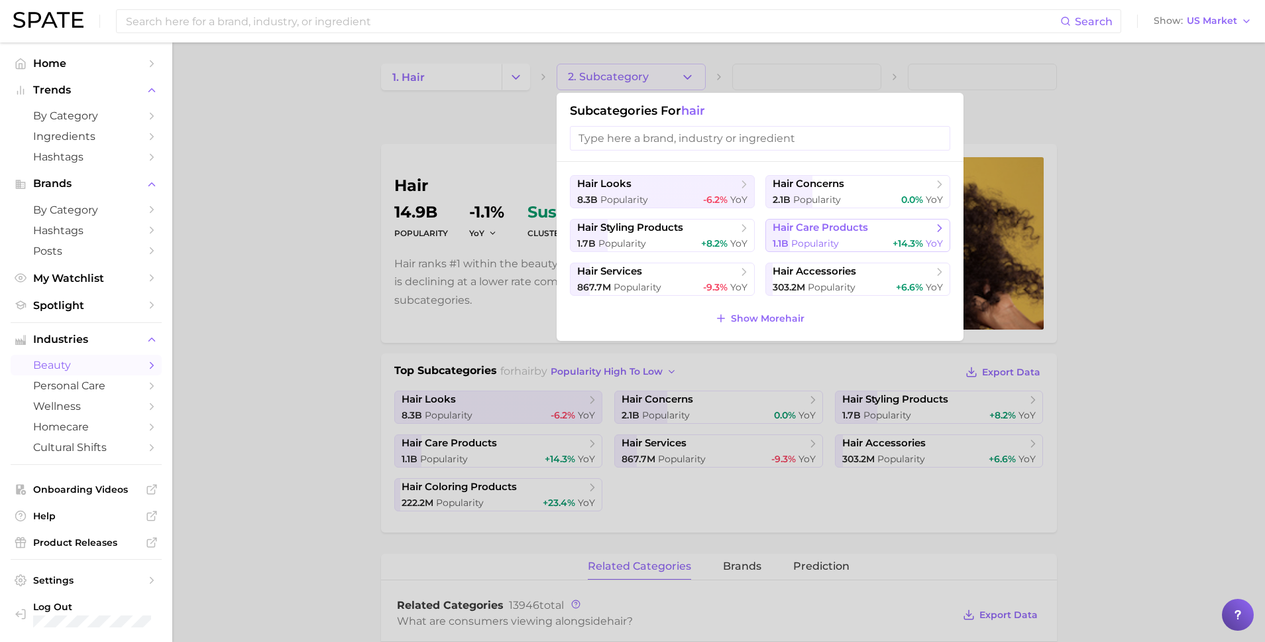
click at [873, 242] on div "1.1b Popularity +14.3% YoY" at bounding box center [858, 243] width 170 height 13
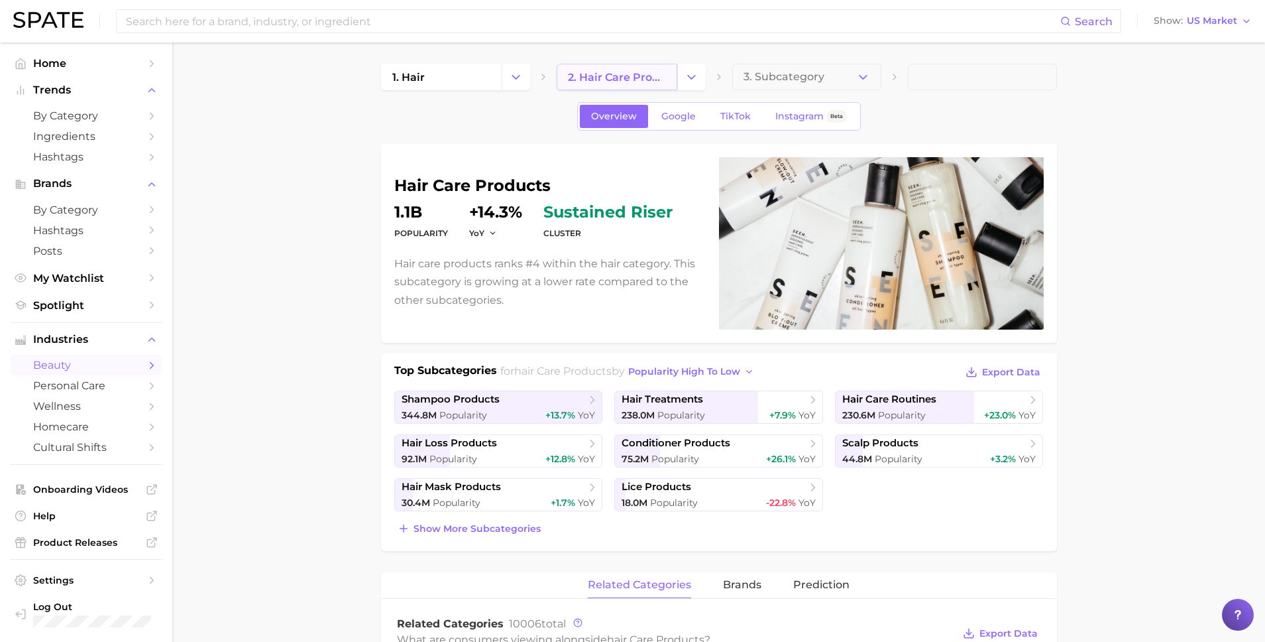
click at [669, 71] on link "2. hair care products" at bounding box center [617, 77] width 121 height 27
click at [592, 404] on icon at bounding box center [592, 399] width 13 height 13
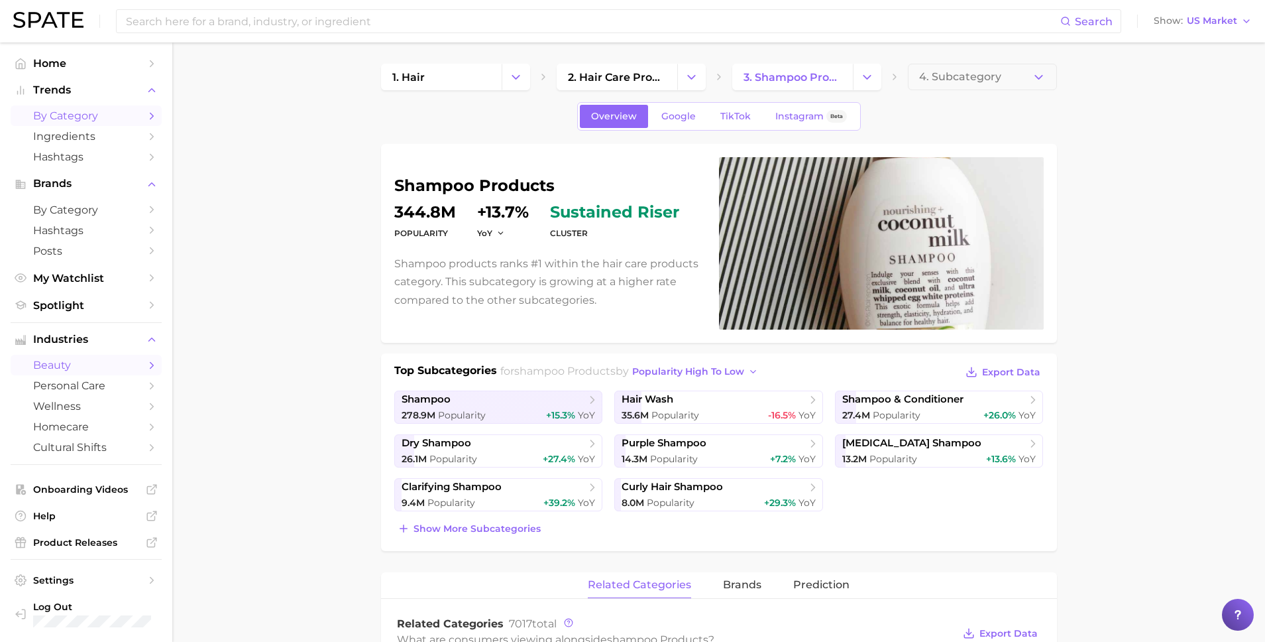
click at [93, 113] on span "by Category" at bounding box center [86, 115] width 106 height 13
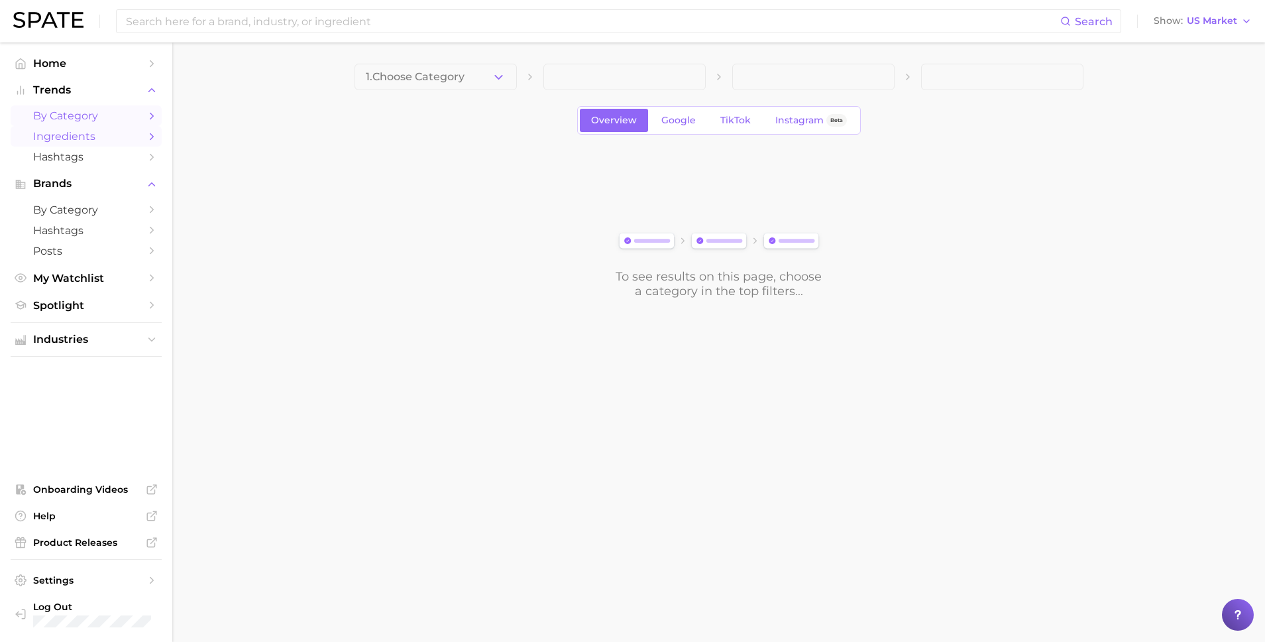
click at [99, 135] on span "Ingredients" at bounding box center [86, 136] width 106 height 13
click at [113, 116] on span "by Category" at bounding box center [86, 115] width 106 height 13
click at [368, 174] on div "To see results on this page, choose a category in the top filters..." at bounding box center [719, 224] width 729 height 148
